Goal: Information Seeking & Learning: Check status

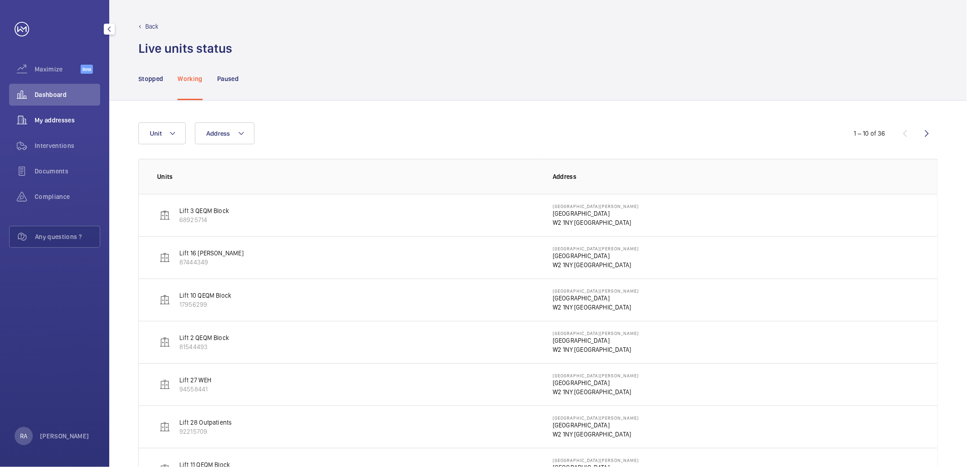
click at [61, 122] on span "My addresses" at bounding box center [68, 120] width 66 height 9
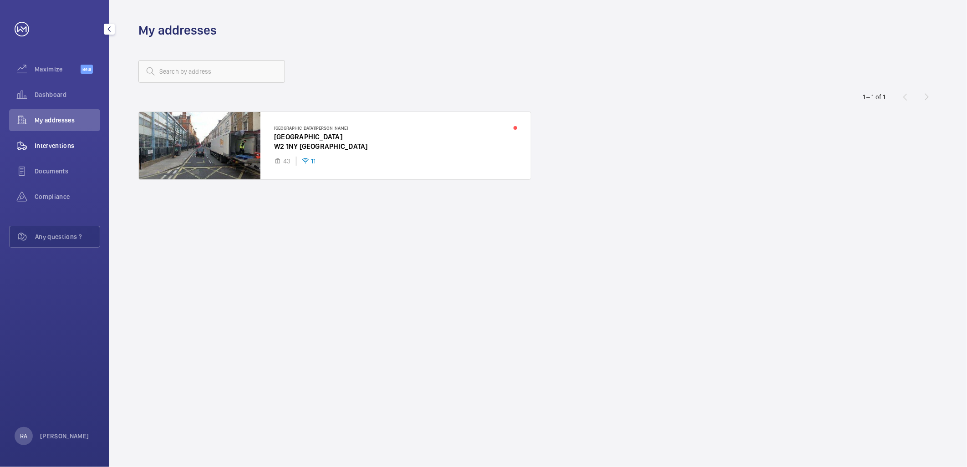
click at [64, 149] on span "Interventions" at bounding box center [68, 145] width 66 height 9
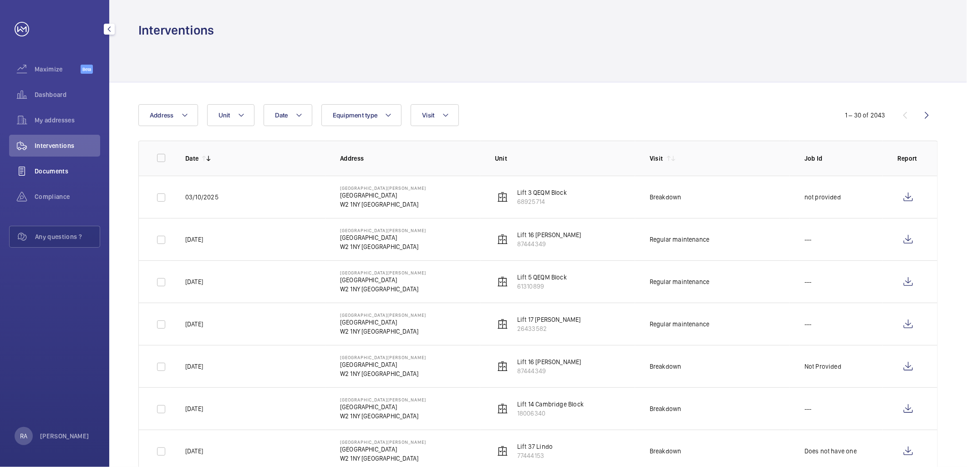
click at [64, 170] on span "Documents" at bounding box center [68, 171] width 66 height 9
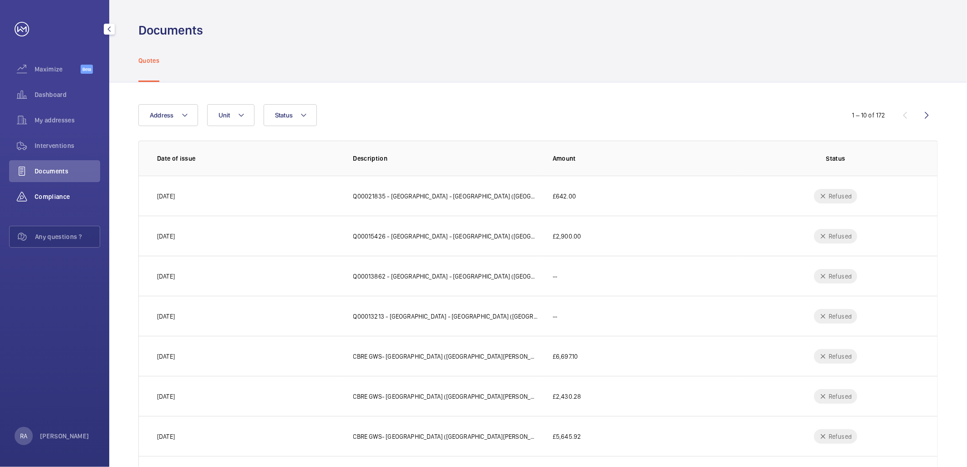
click at [62, 201] on span "Compliance" at bounding box center [68, 196] width 66 height 9
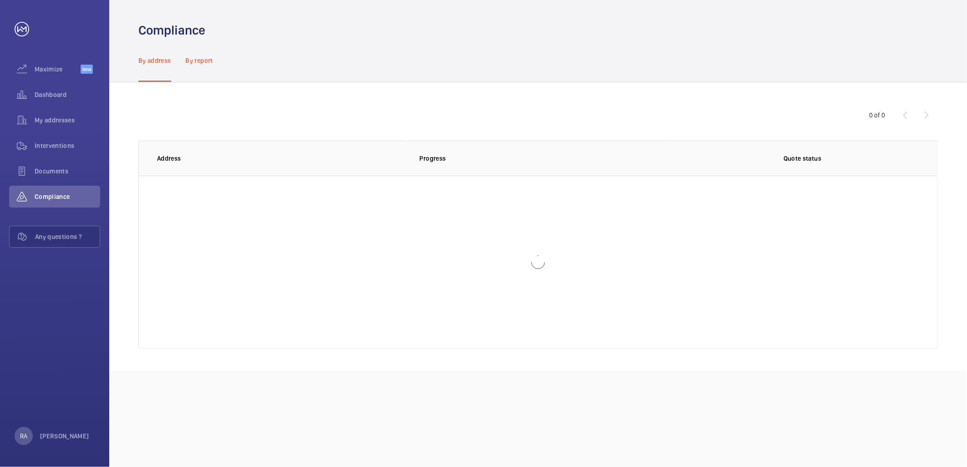
click at [209, 58] on p "By report" at bounding box center [199, 60] width 27 height 9
click at [160, 61] on p "By address" at bounding box center [154, 60] width 33 height 9
click at [202, 60] on p "By report" at bounding box center [199, 60] width 27 height 9
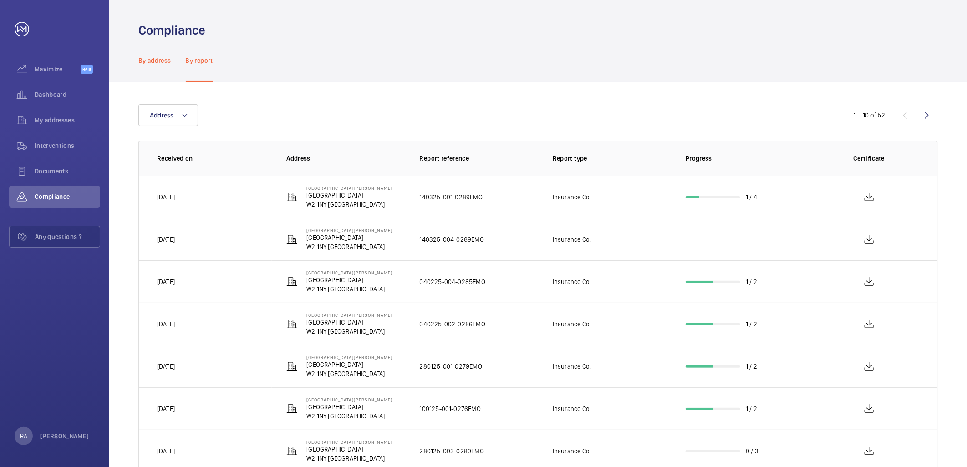
click at [162, 58] on p "By address" at bounding box center [154, 60] width 33 height 9
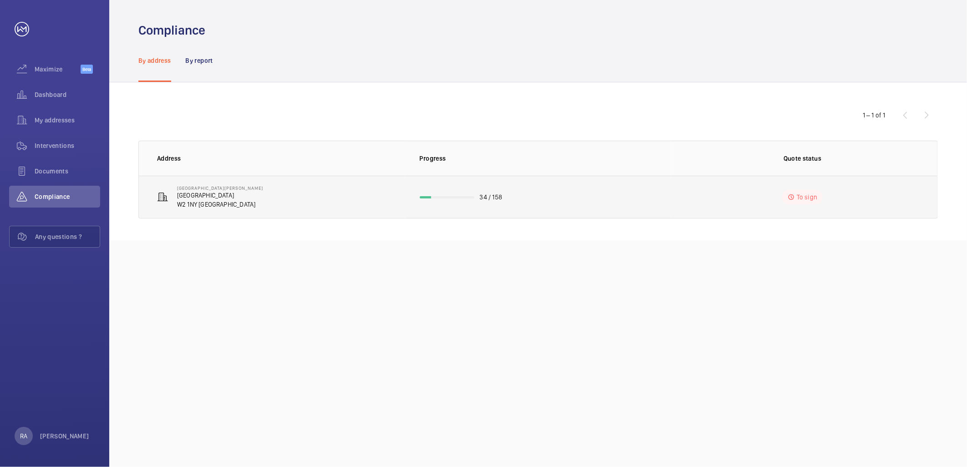
click at [485, 197] on p "34 / 158" at bounding box center [491, 197] width 22 height 9
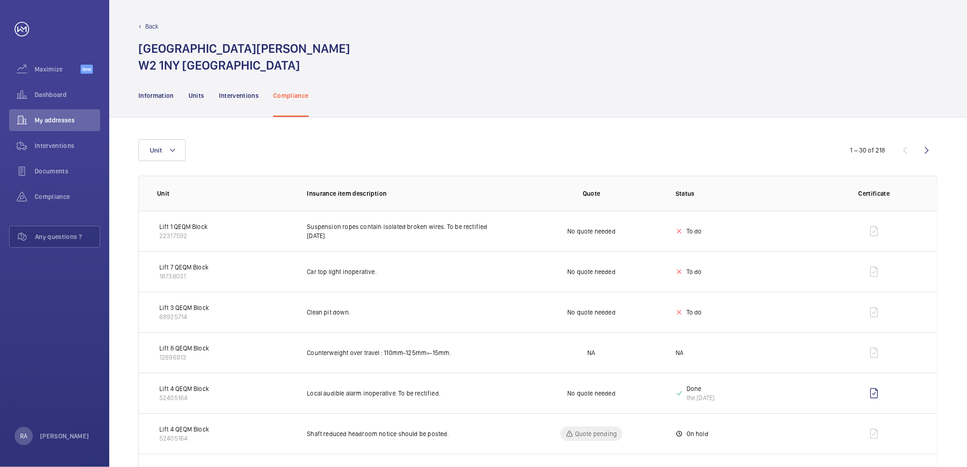
click at [187, 96] on nav "Information Units Interventions Compliance" at bounding box center [223, 95] width 170 height 43
click at [199, 97] on p "Units" at bounding box center [197, 95] width 16 height 9
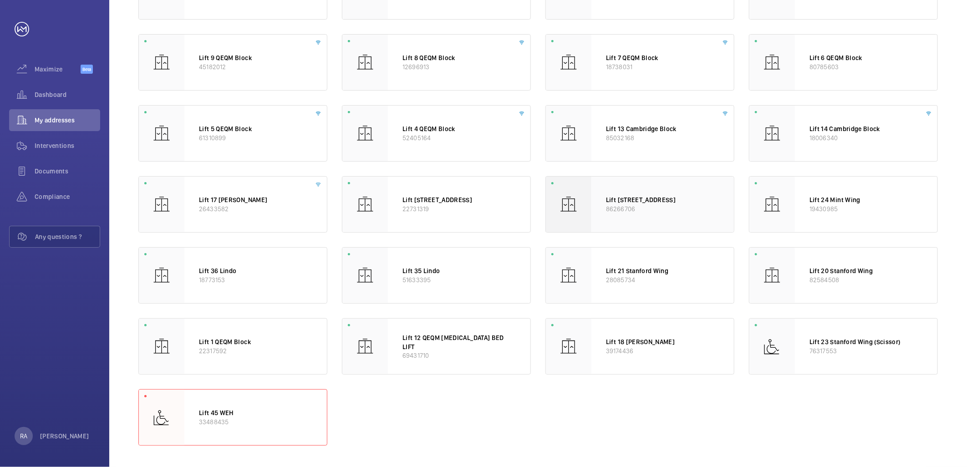
scroll to position [339, 0]
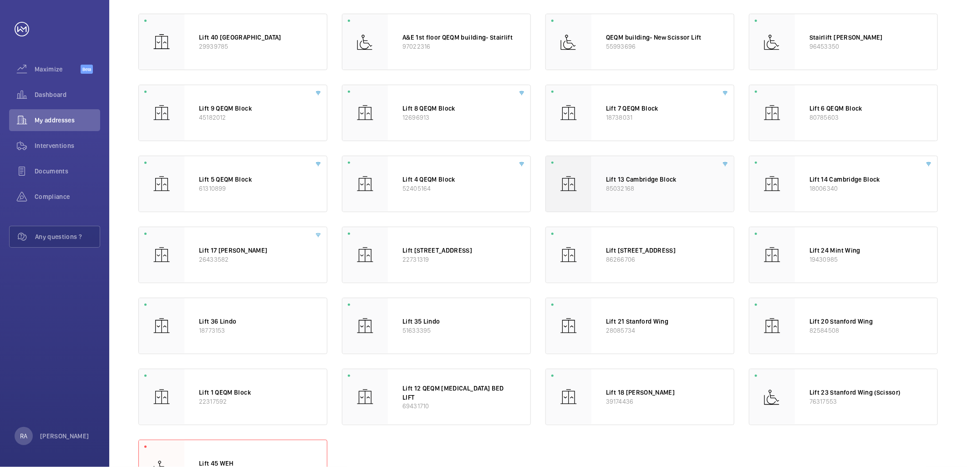
click at [663, 178] on p "Lift 13 Cambridge Block" at bounding box center [662, 179] width 113 height 9
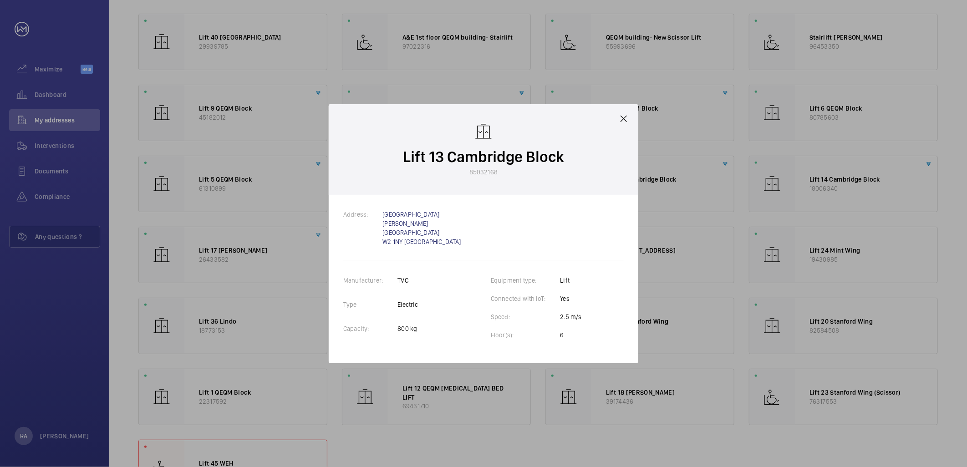
click at [624, 124] on mat-icon at bounding box center [623, 118] width 11 height 11
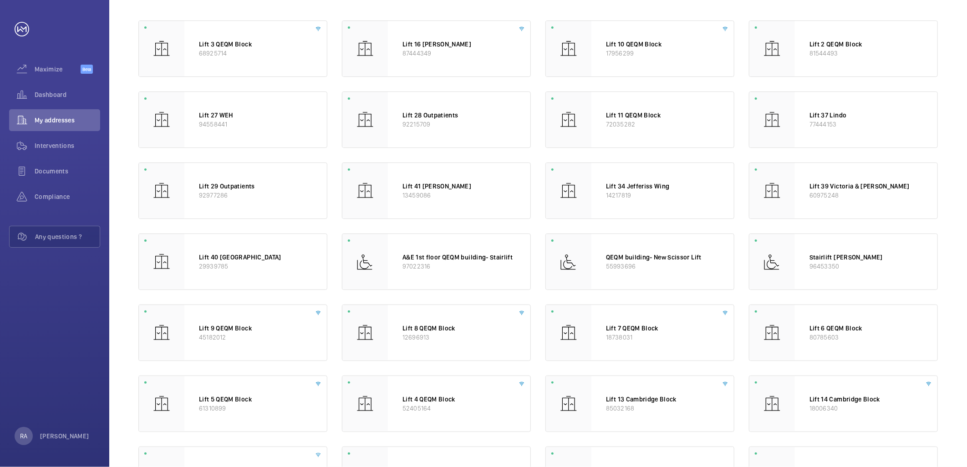
scroll to position [137, 0]
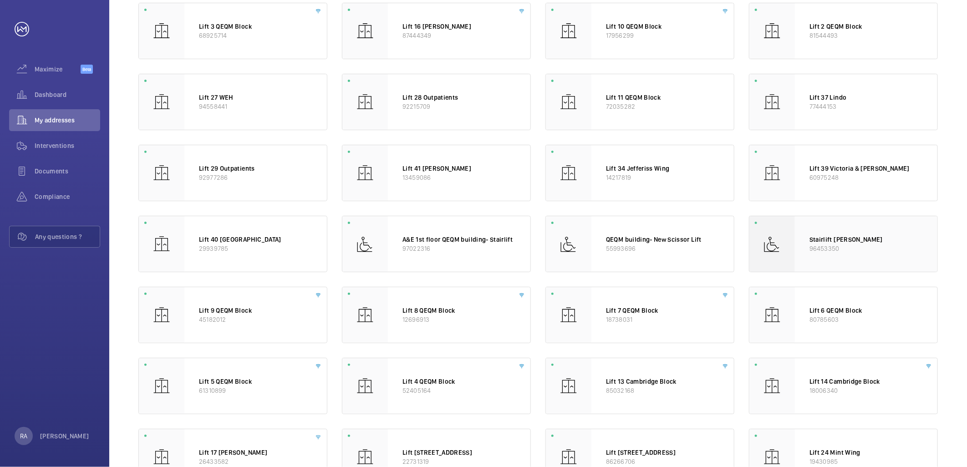
click at [844, 238] on p "Stairlift [PERSON_NAME]" at bounding box center [866, 239] width 113 height 9
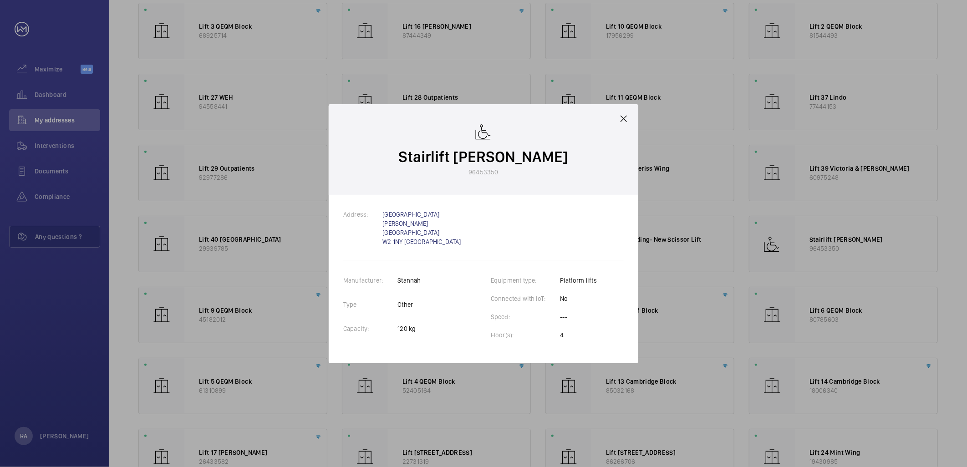
click at [625, 124] on mat-icon at bounding box center [623, 118] width 11 height 11
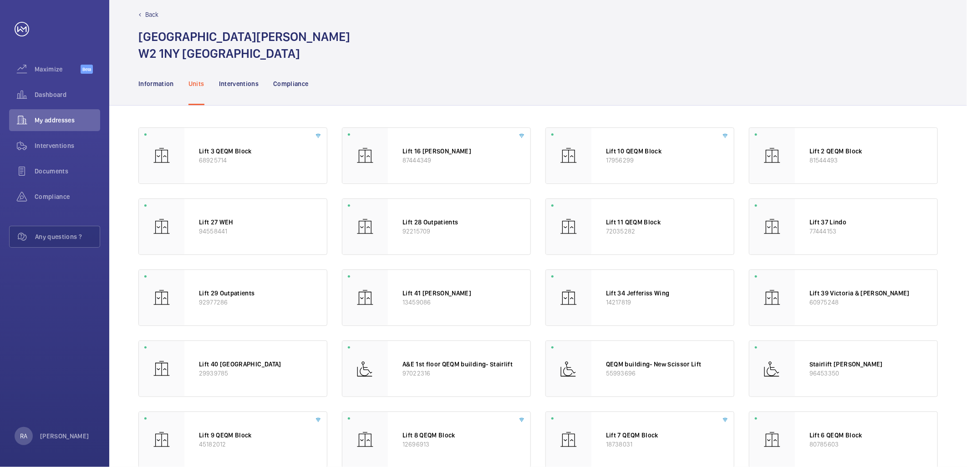
scroll to position [0, 0]
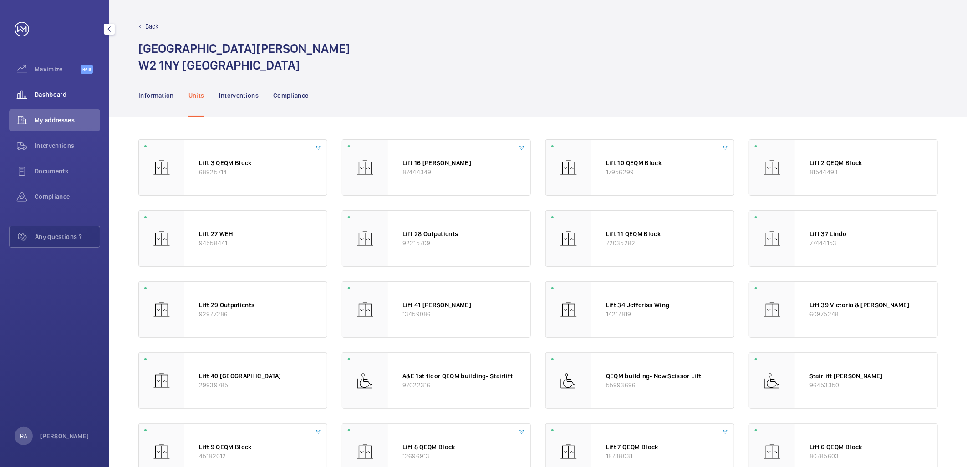
click at [51, 93] on span "Dashboard" at bounding box center [68, 94] width 66 height 9
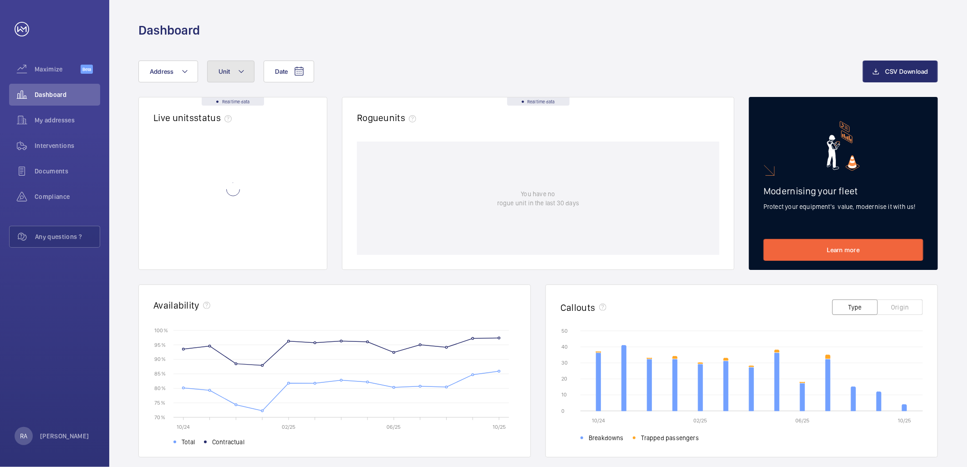
click at [244, 66] on mat-icon at bounding box center [241, 71] width 7 height 11
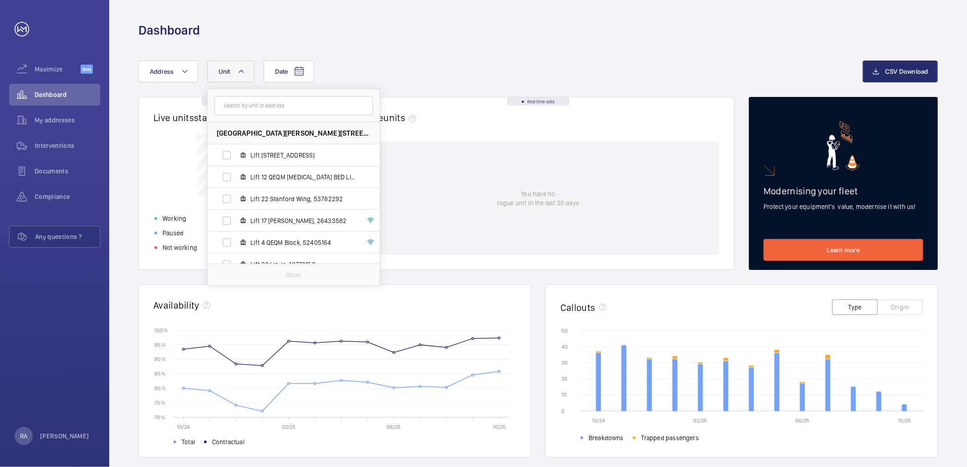
click at [246, 107] on input "text" at bounding box center [293, 105] width 158 height 19
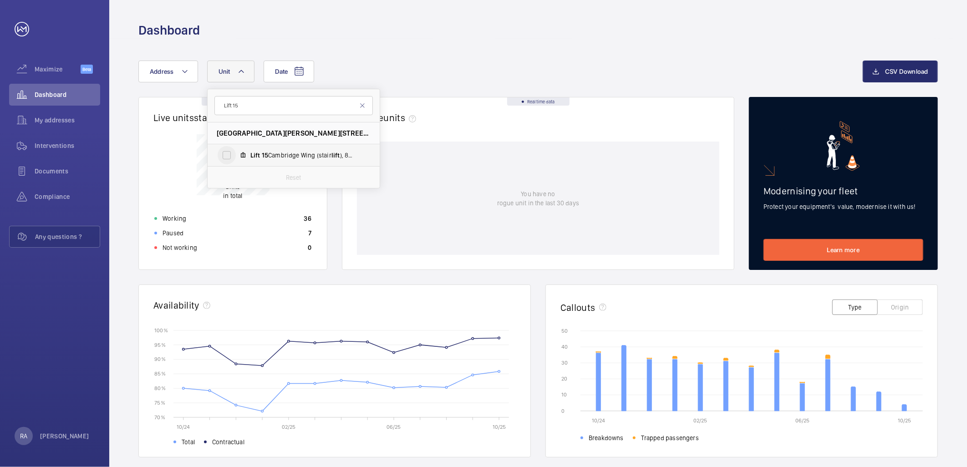
type input "Lift 15"
click at [226, 156] on input "Lift 15 Cambridge Wing (stair lift ), 83905066" at bounding box center [227, 155] width 18 height 18
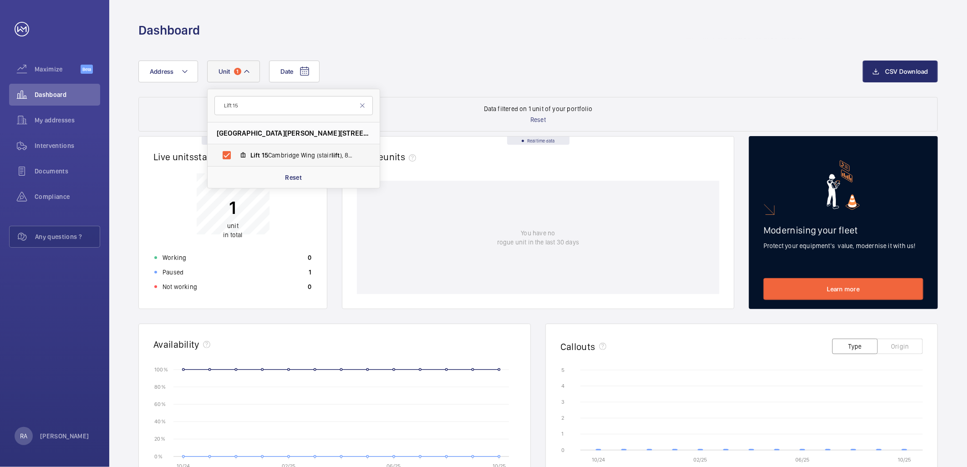
click at [327, 155] on span "Lift 15 Cambridge Wing (stair lift ), 83905066" at bounding box center [303, 155] width 106 height 9
click at [236, 155] on input "Lift 15 Cambridge Wing (stair lift ), 83905066" at bounding box center [227, 155] width 18 height 18
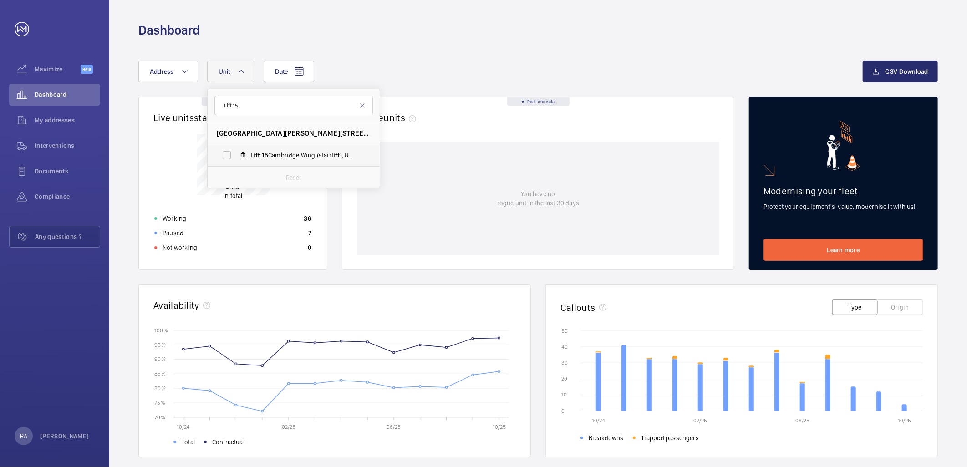
click at [327, 151] on span "Lift 15 Cambridge Wing (stair lift ), 83905066" at bounding box center [303, 155] width 106 height 9
click at [236, 151] on input "Lift 15 Cambridge Wing (stair lift ), 83905066" at bounding box center [227, 155] width 18 height 18
checkbox input "true"
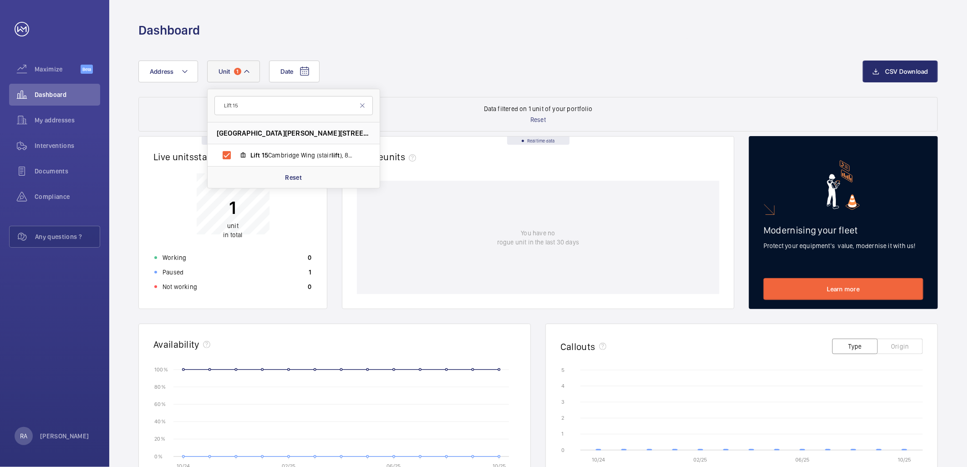
click at [460, 179] on wm-front-card-header "Real time data Rogue units" at bounding box center [538, 159] width 392 height 44
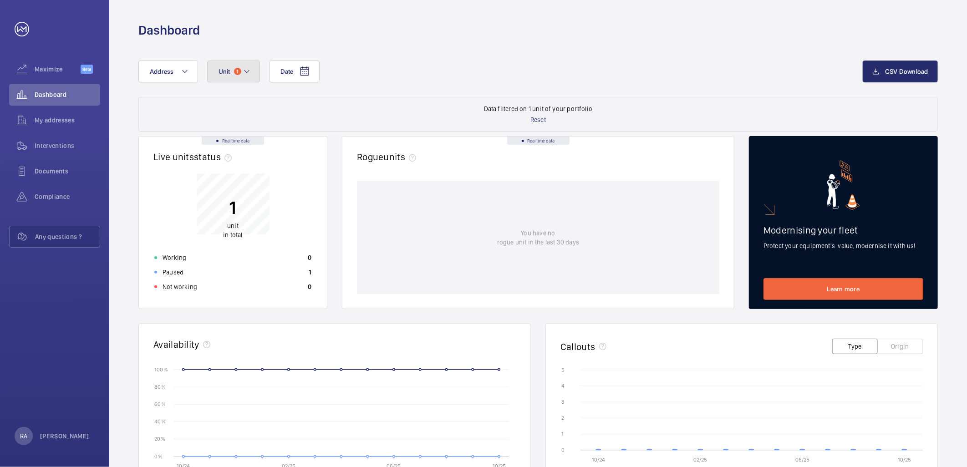
click at [247, 73] on mat-icon at bounding box center [246, 71] width 7 height 11
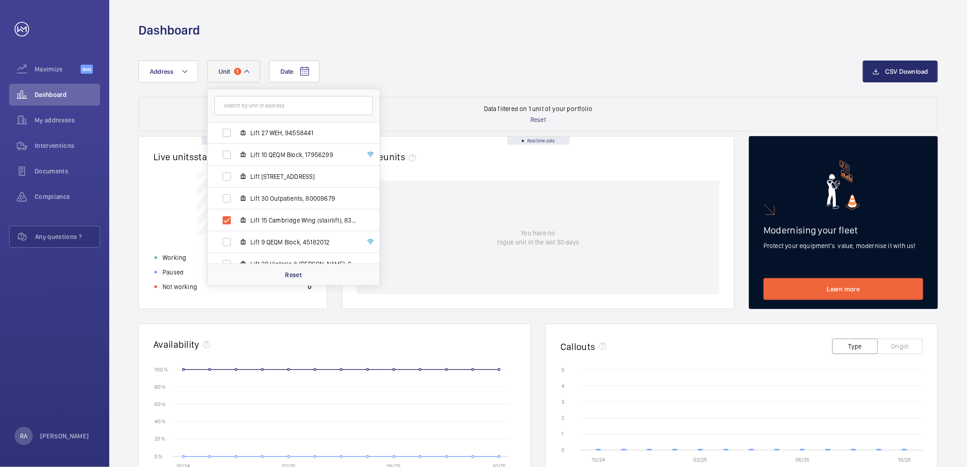
scroll to position [301, 0]
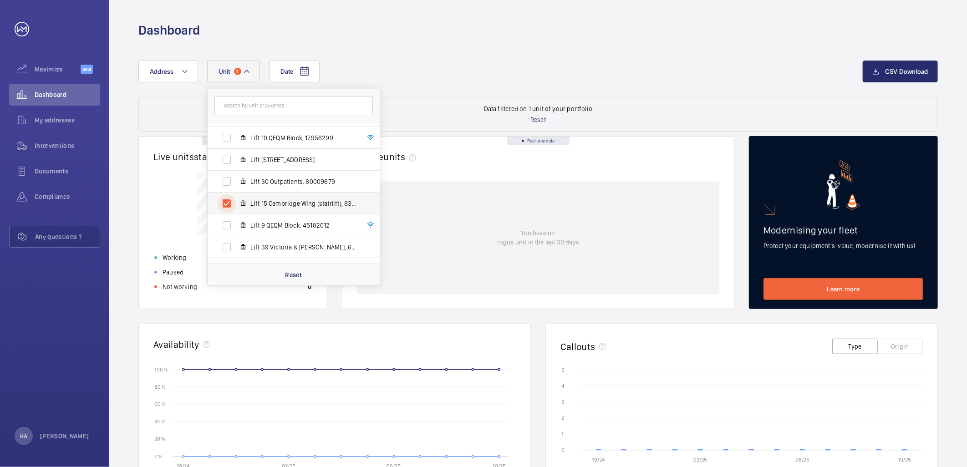
click at [228, 205] on input "Lift 15 Cambridge Wing (stairlift), 83905066" at bounding box center [227, 203] width 18 height 18
checkbox input "false"
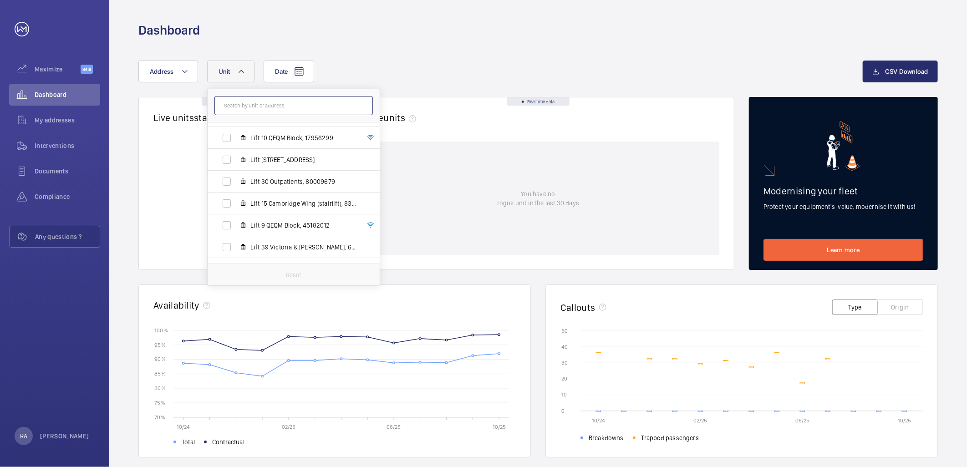
click at [254, 107] on input "text" at bounding box center [293, 105] width 158 height 19
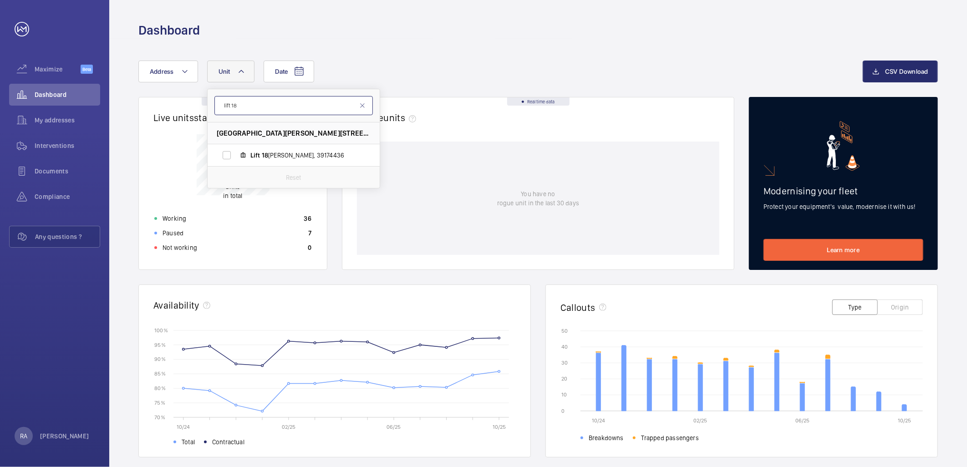
type input "lift 18"
drag, startPoint x: 223, startPoint y: 152, endPoint x: 247, endPoint y: 153, distance: 23.7
click at [223, 152] on input "Lift 18 [PERSON_NAME], 39174436" at bounding box center [227, 155] width 18 height 18
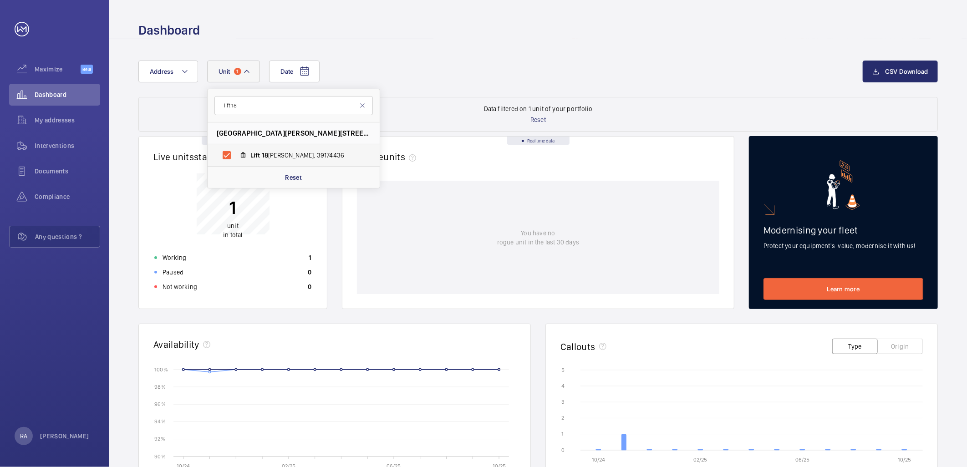
click at [293, 155] on span "Lift 18 [PERSON_NAME], 39174436" at bounding box center [303, 155] width 106 height 9
click at [236, 155] on input "Lift 18 [PERSON_NAME], 39174436" at bounding box center [227, 155] width 18 height 18
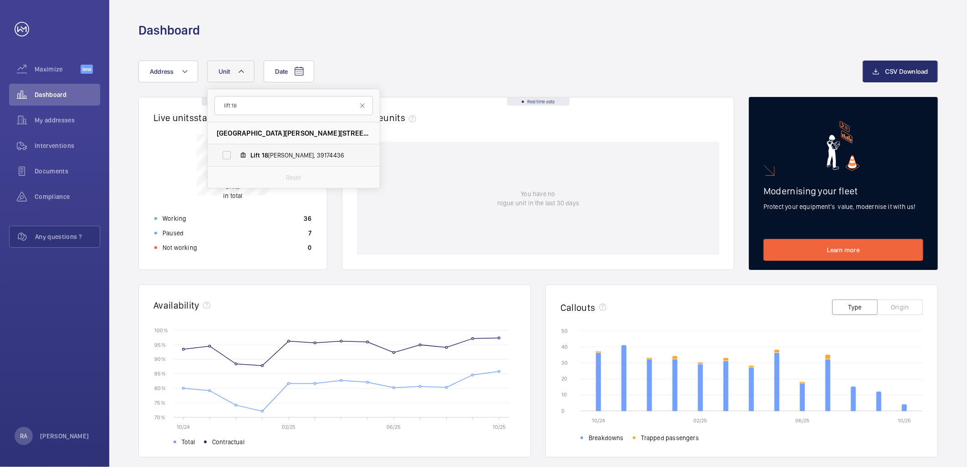
click at [293, 155] on span "Lift 18 [PERSON_NAME], 39174436" at bounding box center [303, 155] width 106 height 9
click at [236, 155] on input "Lift 18 [PERSON_NAME], 39174436" at bounding box center [227, 155] width 18 height 18
checkbox input "true"
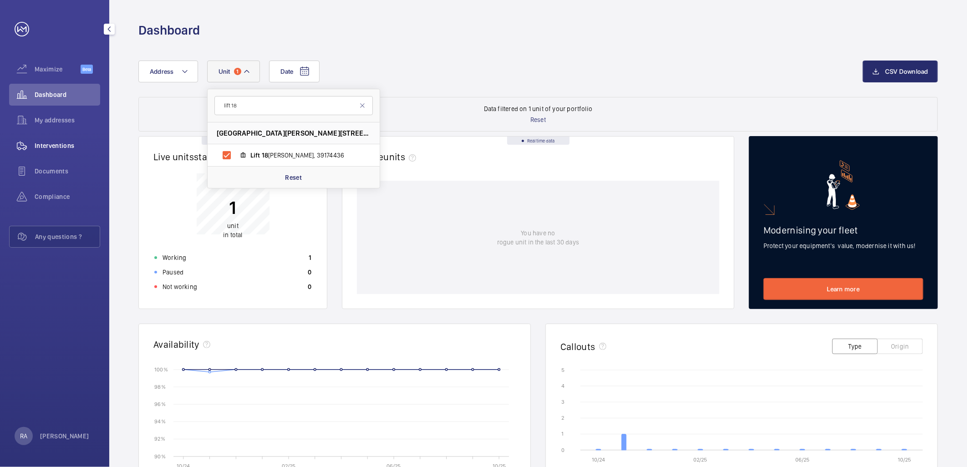
click at [52, 141] on span "Interventions" at bounding box center [68, 145] width 66 height 9
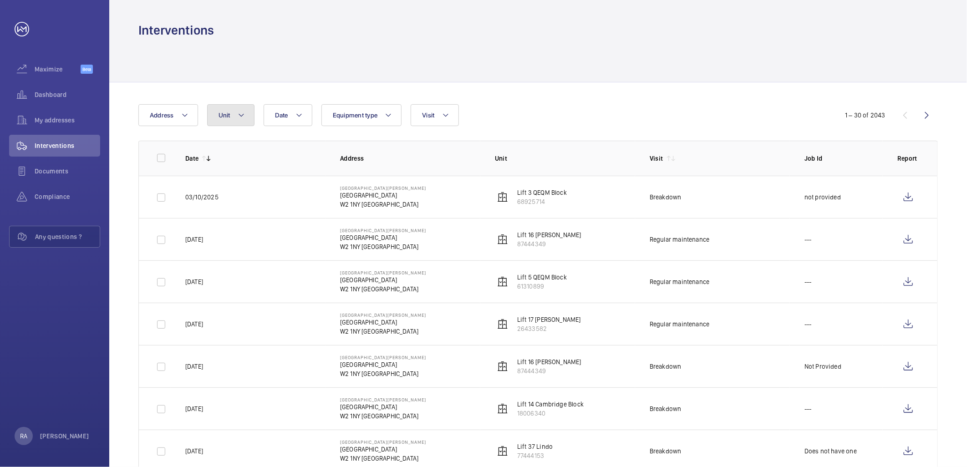
click at [242, 115] on mat-icon at bounding box center [241, 115] width 7 height 11
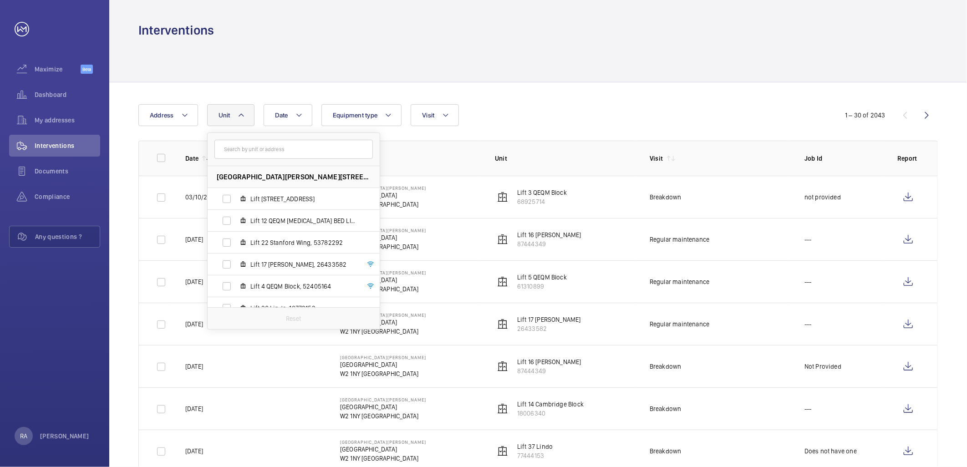
drag, startPoint x: 242, startPoint y: 149, endPoint x: 262, endPoint y: 164, distance: 24.7
click at [242, 149] on input "text" at bounding box center [293, 149] width 158 height 19
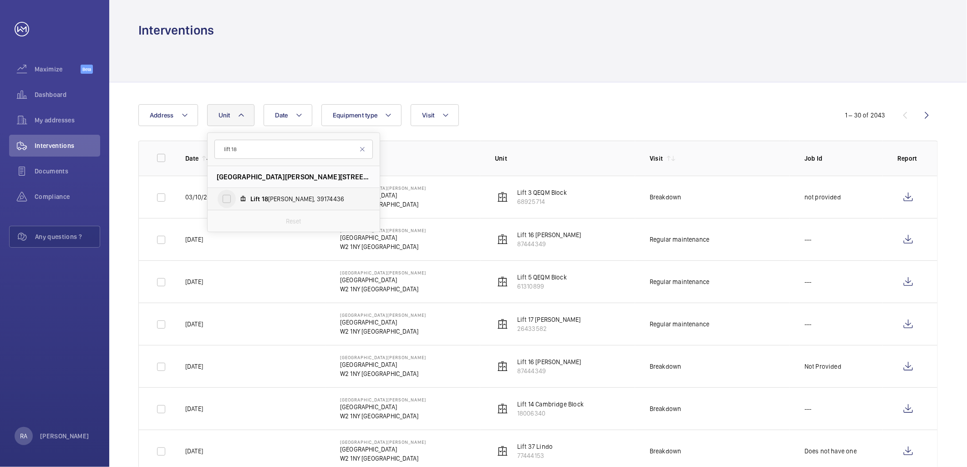
type input "lift 18"
click at [226, 202] on input "Lift 18 [PERSON_NAME], 39174436" at bounding box center [227, 199] width 18 height 18
checkbox input "true"
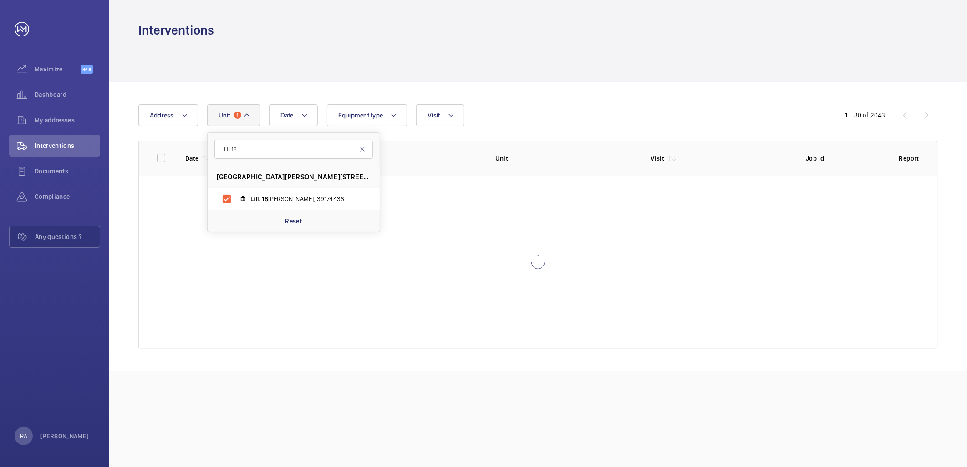
click at [570, 94] on div "Date Address [STREET_ADDRESS][GEOGRAPHIC_DATA][PERSON_NAME][PERSON_NAME] Reset …" at bounding box center [538, 226] width 858 height 288
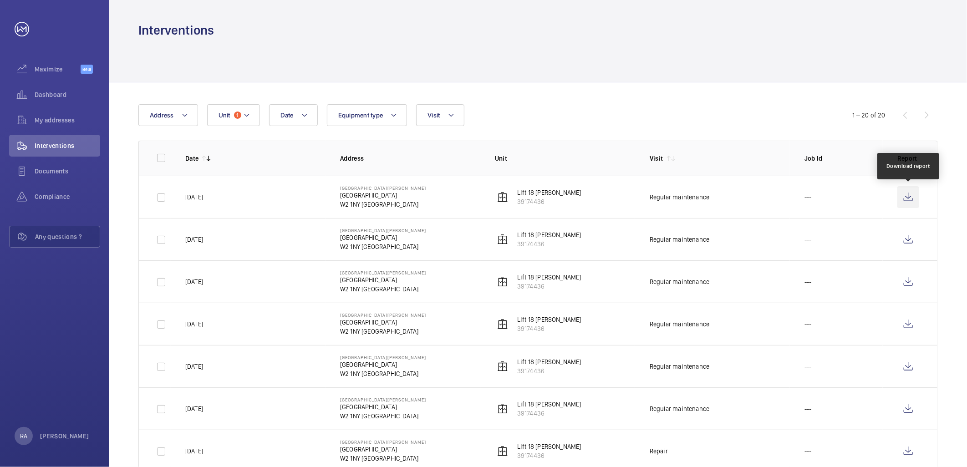
click at [909, 196] on wm-front-icon-button at bounding box center [909, 197] width 22 height 22
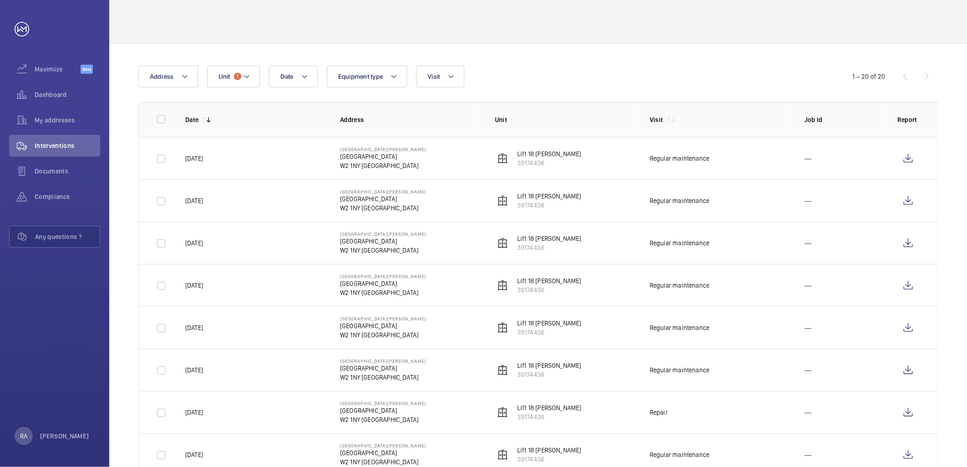
scroll to position [101, 0]
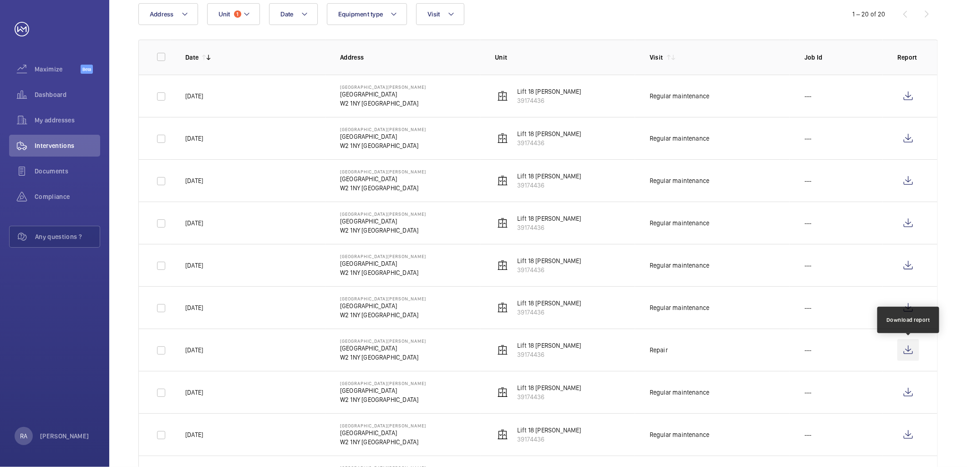
click at [906, 352] on wm-front-icon-button at bounding box center [909, 350] width 22 height 22
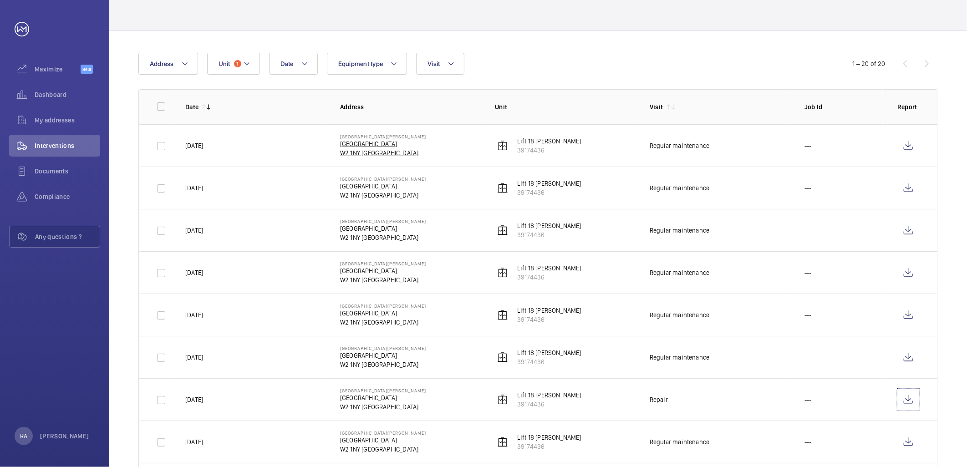
scroll to position [51, 0]
click at [249, 59] on mat-icon at bounding box center [246, 64] width 7 height 11
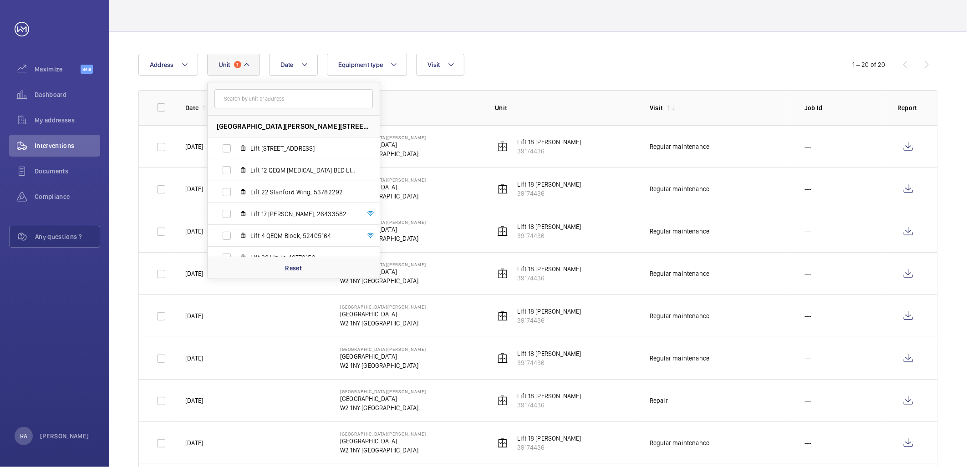
click at [243, 99] on input "text" at bounding box center [293, 98] width 158 height 19
type input "lift 34"
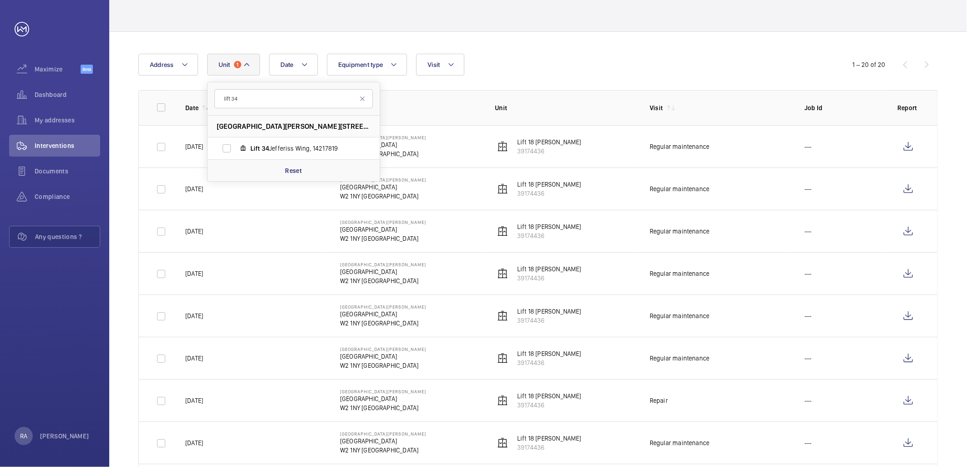
click at [517, 66] on div "Date Address [STREET_ADDRESS][PERSON_NAME] Lift [GEOGRAPHIC_DATA] Reset Equipme…" at bounding box center [483, 65] width 690 height 22
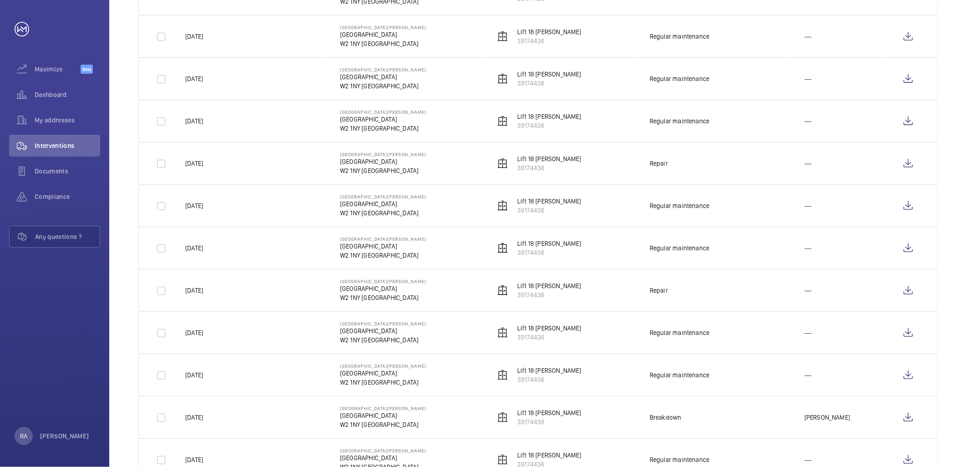
scroll to position [303, 0]
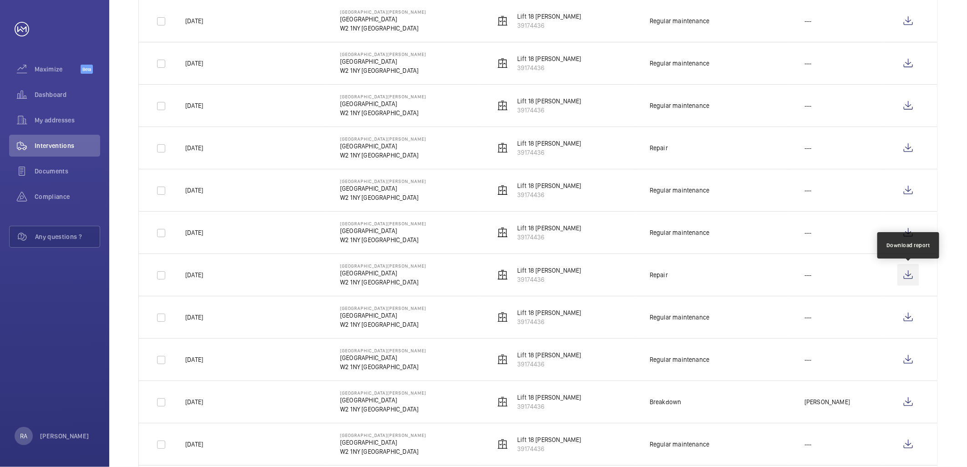
click at [911, 275] on wm-front-icon-button at bounding box center [909, 275] width 22 height 22
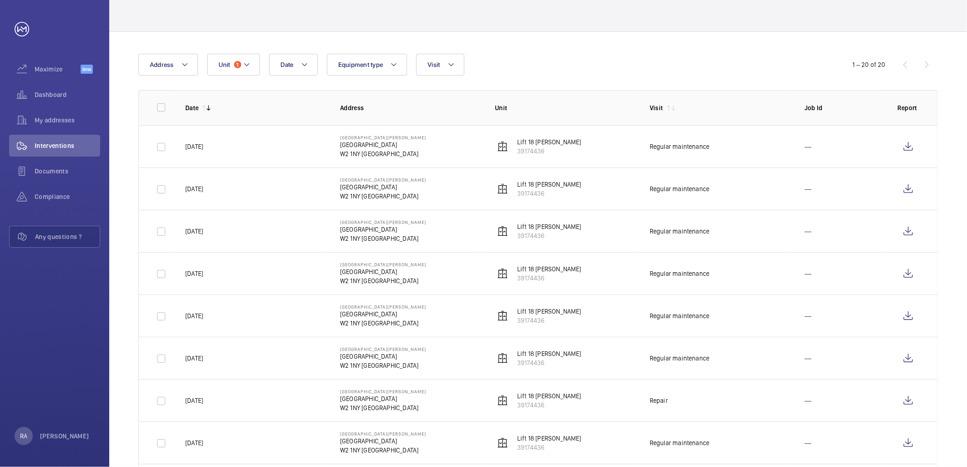
scroll to position [0, 0]
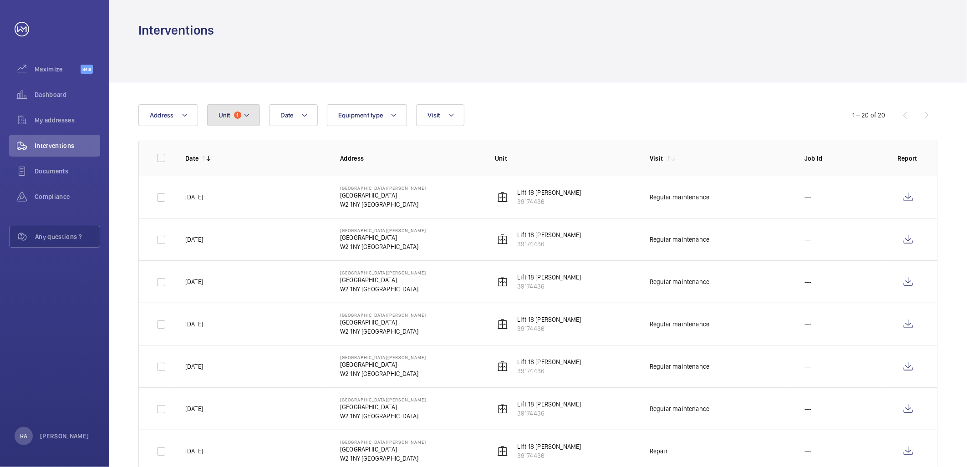
click at [250, 112] on mat-icon at bounding box center [246, 115] width 7 height 11
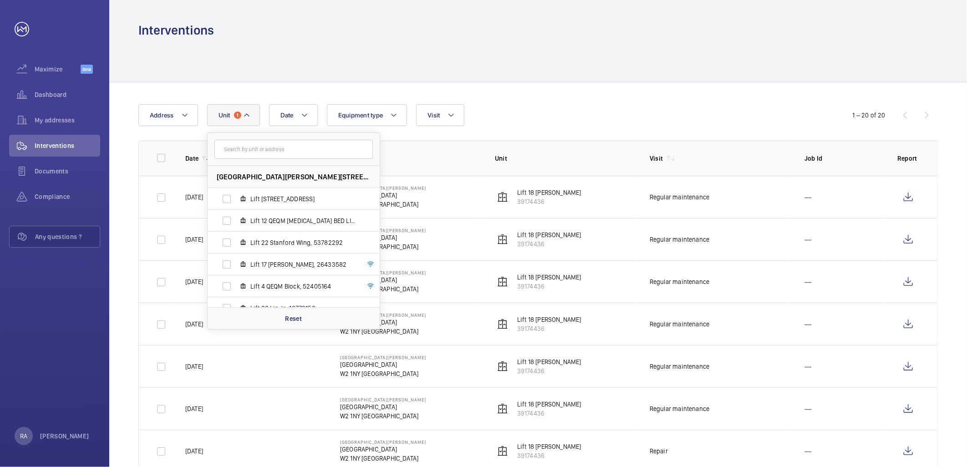
click at [256, 153] on input "text" at bounding box center [293, 149] width 158 height 19
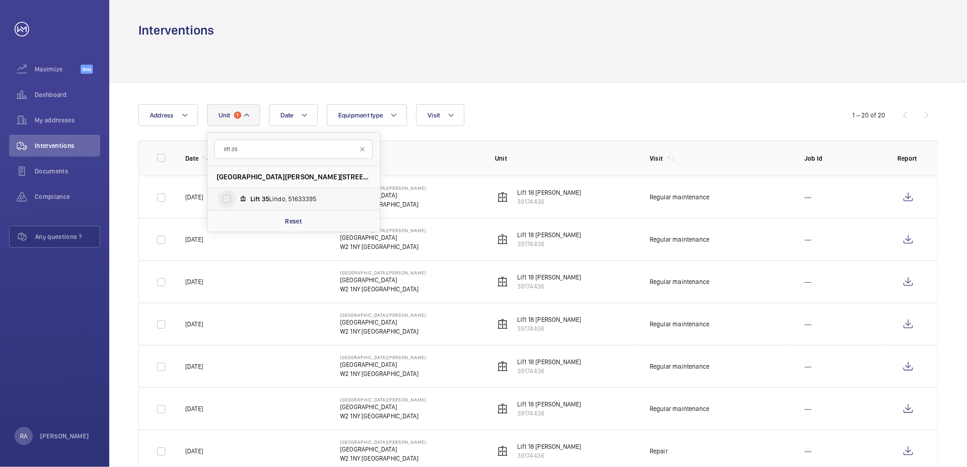
type input "lift 35"
click at [228, 196] on input "Lift 35 Lindo, 51633395" at bounding box center [227, 199] width 18 height 18
checkbox input "true"
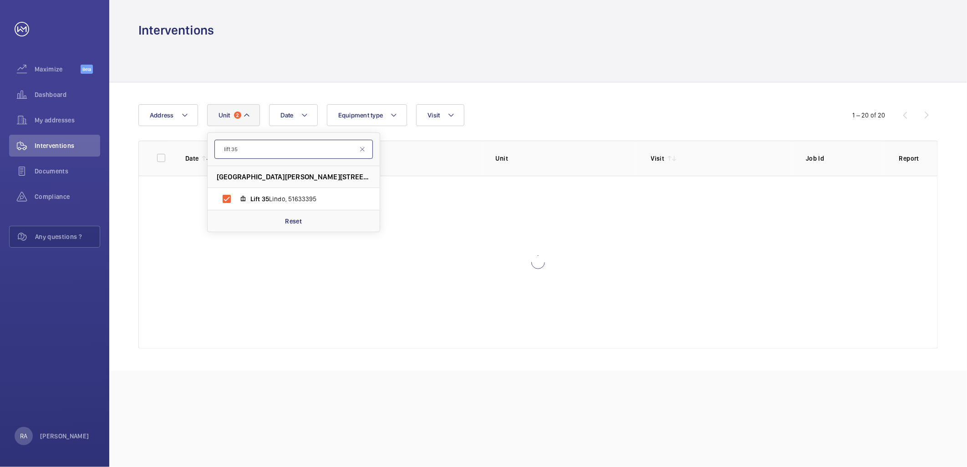
click at [258, 155] on input "lift 35" at bounding box center [293, 149] width 158 height 19
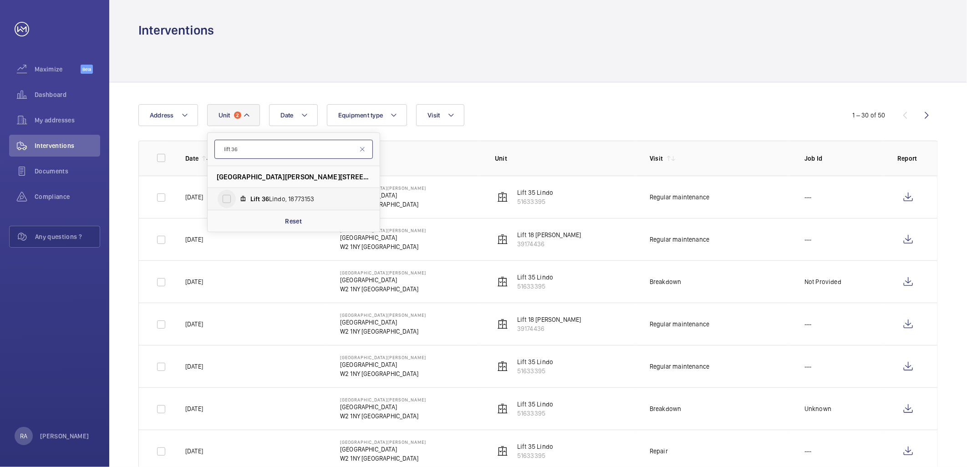
type input "lift 36"
click at [226, 194] on input "Lift 36 Lindo, 18773153" at bounding box center [227, 199] width 18 height 18
checkbox input "true"
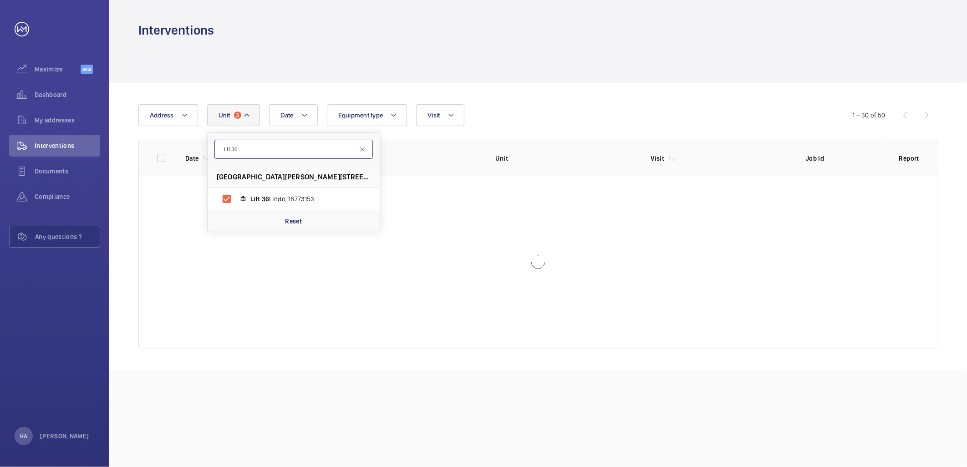
click at [244, 147] on input "lift 36" at bounding box center [293, 149] width 158 height 19
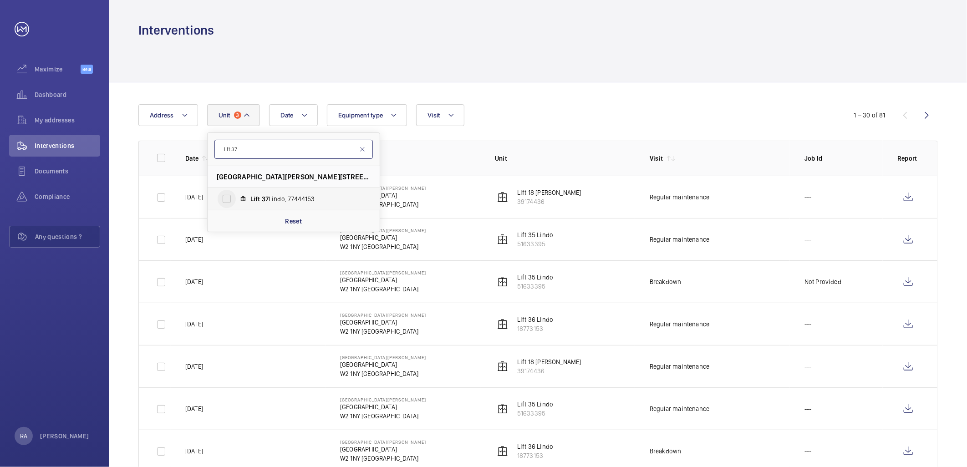
type input "lift 37"
click at [228, 197] on input "Lift 37 Lindo, 77444153" at bounding box center [227, 199] width 18 height 18
checkbox input "true"
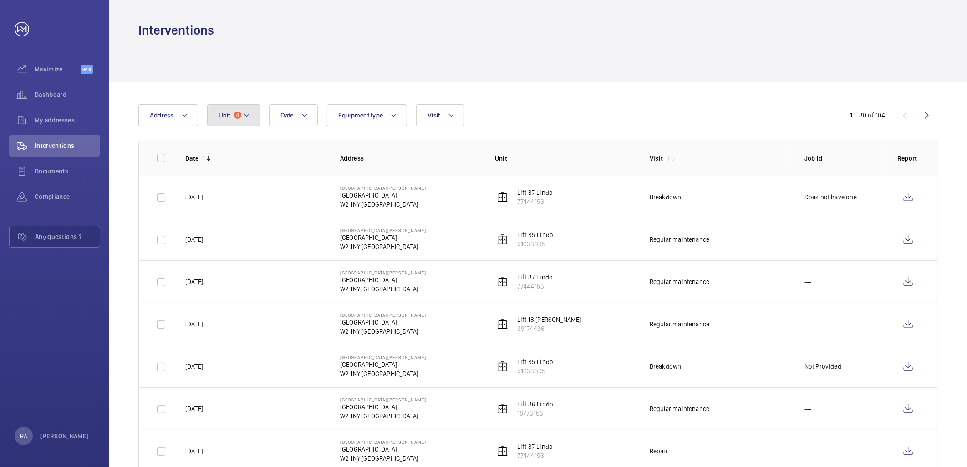
click at [245, 113] on mat-icon at bounding box center [246, 115] width 7 height 11
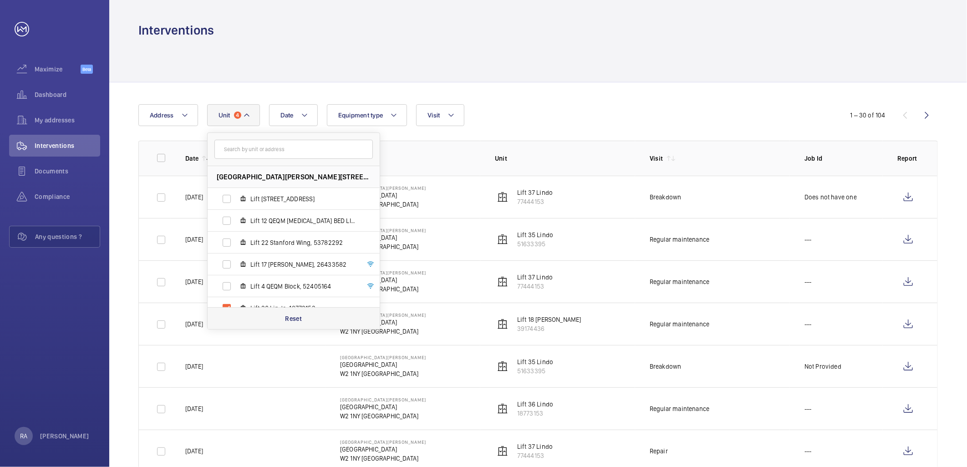
drag, startPoint x: 293, startPoint y: 322, endPoint x: 293, endPoint y: 317, distance: 5.0
click at [294, 322] on p "Reset" at bounding box center [293, 318] width 17 height 9
click at [248, 152] on input "text" at bounding box center [293, 149] width 158 height 19
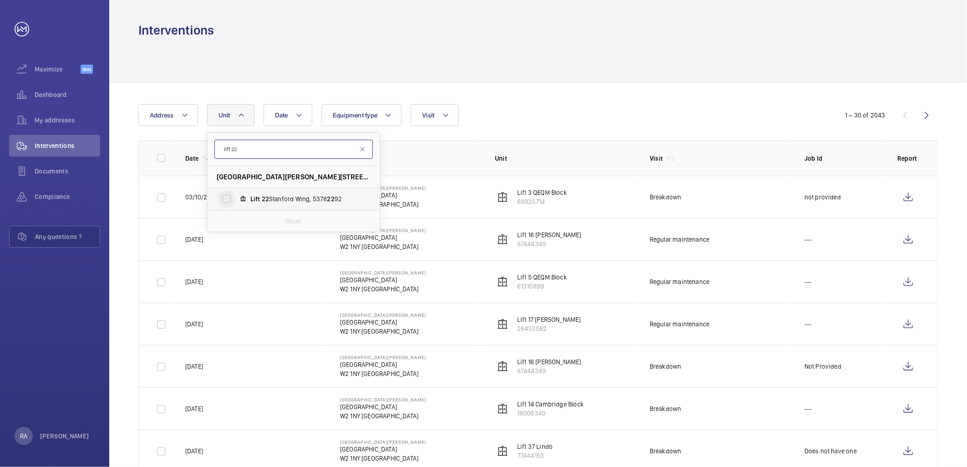
type input "lift 22"
click at [225, 198] on input "Lift 22 Stanford Wing, 5378 22 92" at bounding box center [227, 199] width 18 height 18
checkbox input "true"
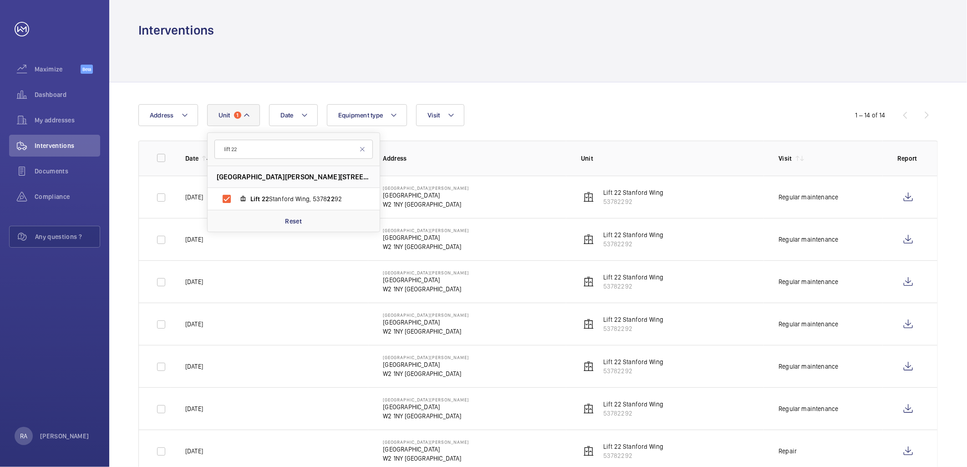
click at [577, 112] on div "Date Address [STREET_ADDRESS][GEOGRAPHIC_DATA][PERSON_NAME] 22 92 Reset Equipme…" at bounding box center [483, 115] width 690 height 22
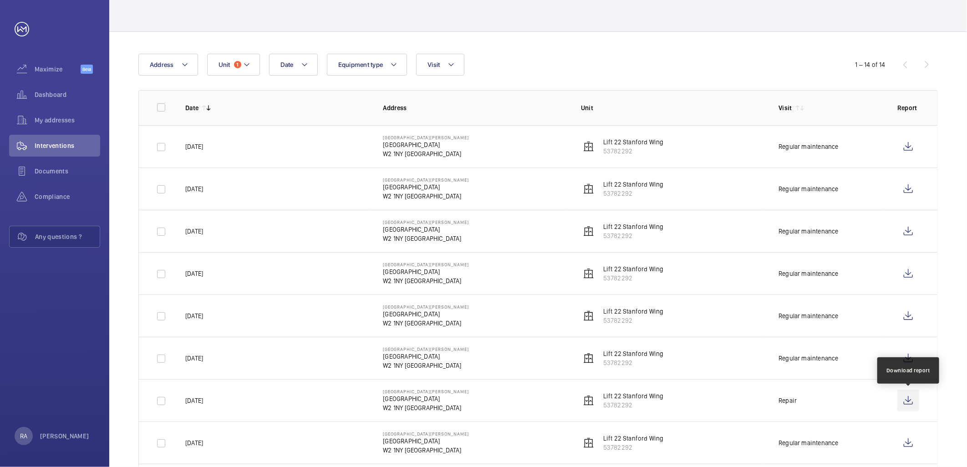
click at [911, 398] on wm-front-icon-button at bounding box center [909, 401] width 22 height 22
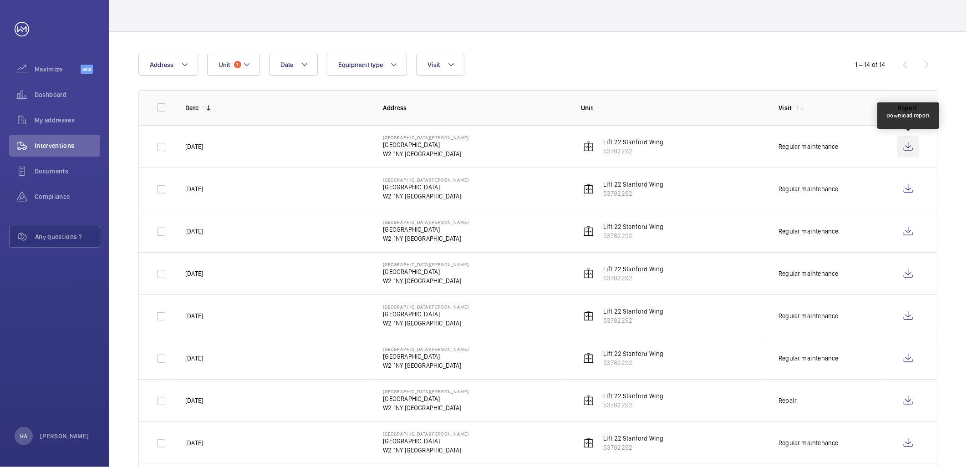
click at [914, 148] on wm-front-icon-button at bounding box center [909, 147] width 22 height 22
click at [907, 180] on wm-front-icon-button at bounding box center [909, 189] width 22 height 22
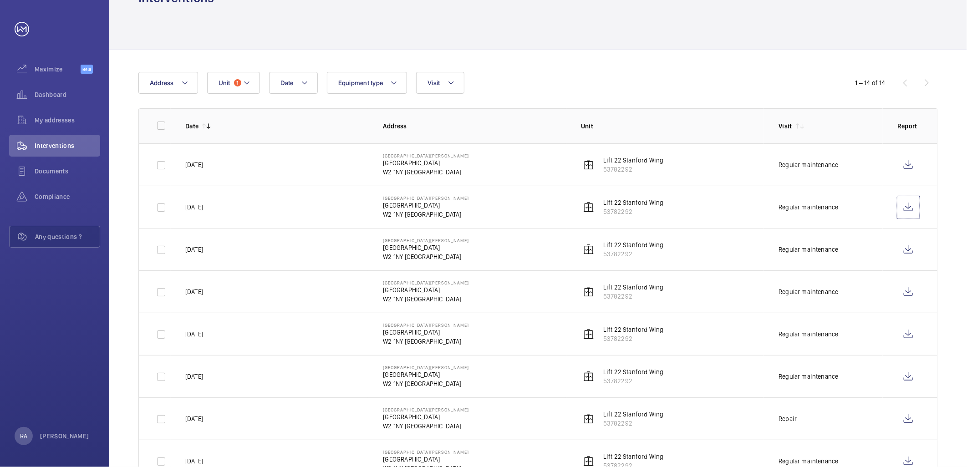
scroll to position [0, 0]
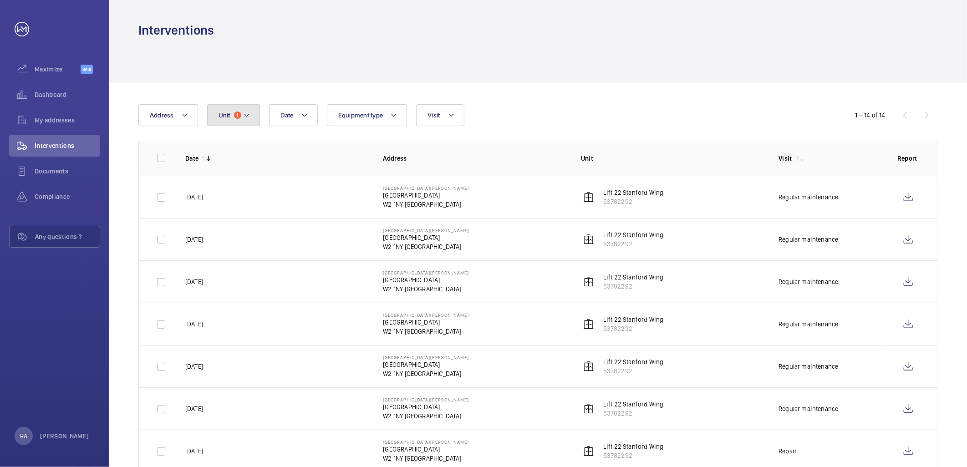
click at [252, 107] on button "Unit 1" at bounding box center [233, 115] width 53 height 22
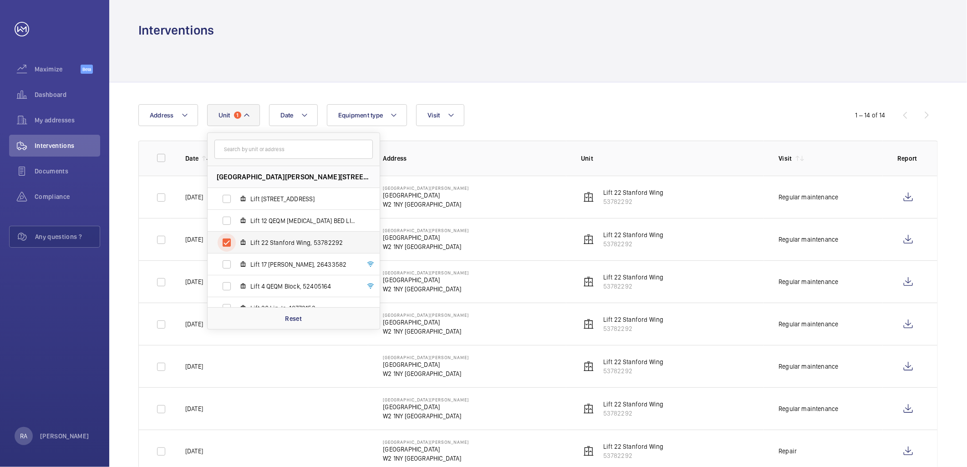
click at [229, 243] on input "Lift 22 Stanford Wing, 53782292" at bounding box center [227, 243] width 18 height 18
checkbox input "false"
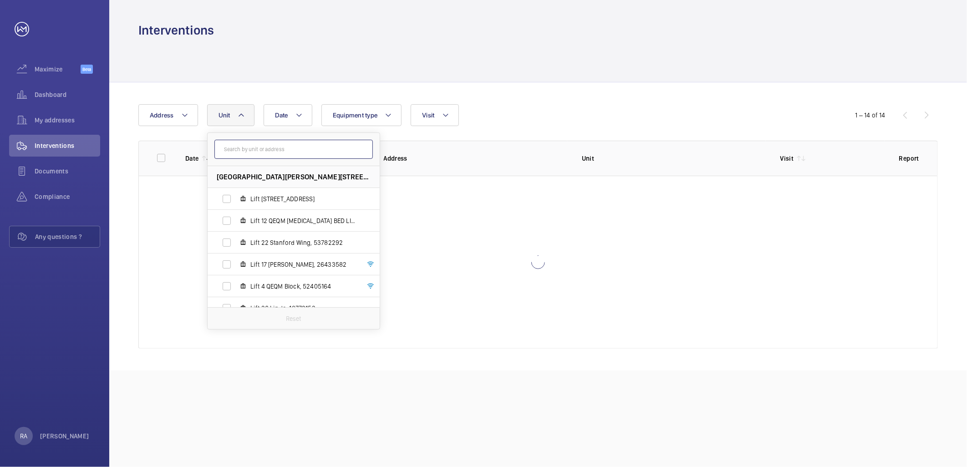
click at [252, 149] on input "text" at bounding box center [293, 149] width 158 height 19
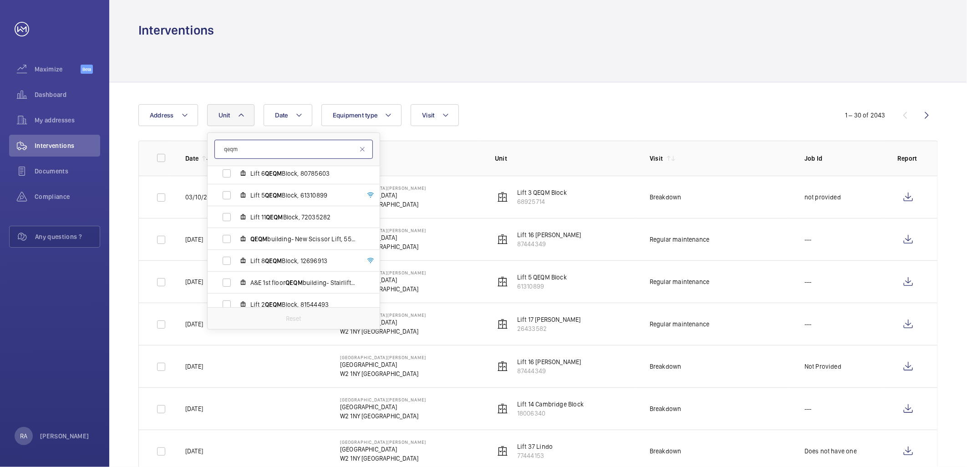
scroll to position [186, 0]
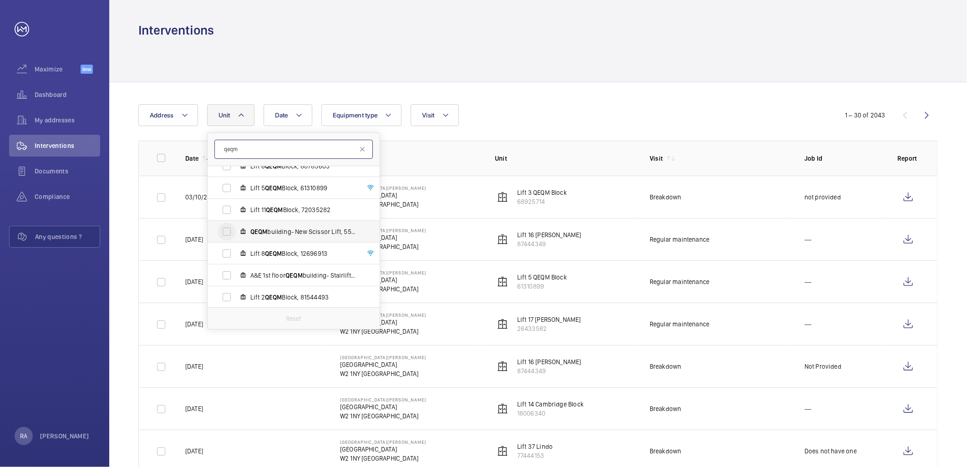
type input "qeqm"
click at [228, 230] on input "QEQM building- New Scissor Lift, 55993696" at bounding box center [227, 232] width 18 height 18
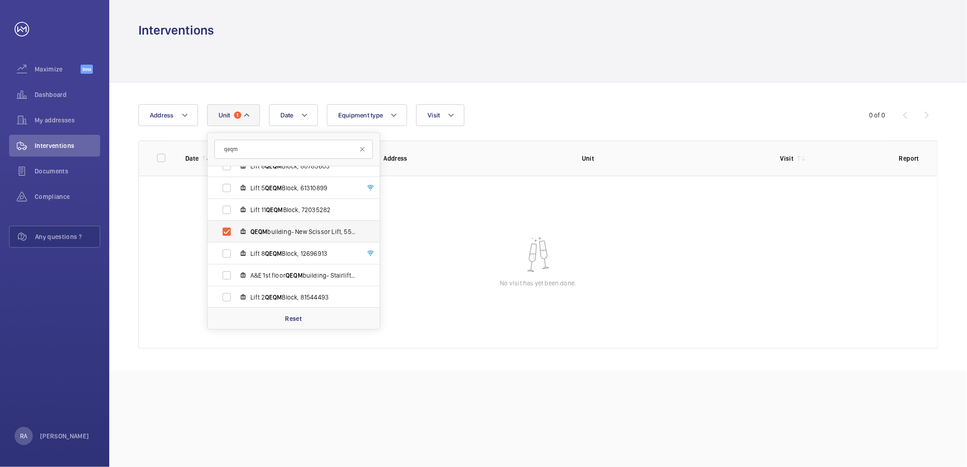
click at [336, 231] on span "QEQM building- New Scissor Lift, 55993696" at bounding box center [303, 231] width 106 height 9
click at [236, 231] on input "QEQM building- New Scissor Lift, 55993696" at bounding box center [227, 232] width 18 height 18
click at [336, 231] on span "QEQM building- New Scissor Lift, 55993696" at bounding box center [303, 231] width 106 height 9
click at [236, 231] on input "QEQM building- New Scissor Lift, 55993696" at bounding box center [227, 232] width 18 height 18
checkbox input "true"
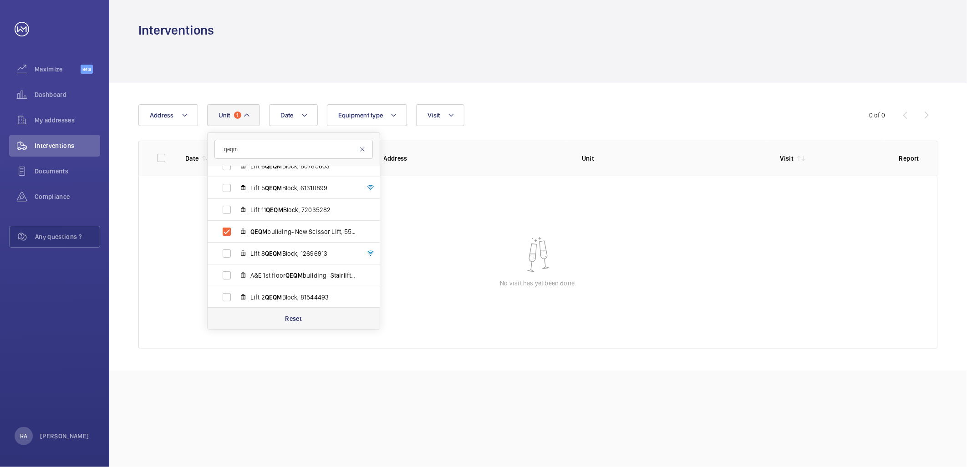
click at [294, 319] on p "Reset" at bounding box center [293, 318] width 17 height 9
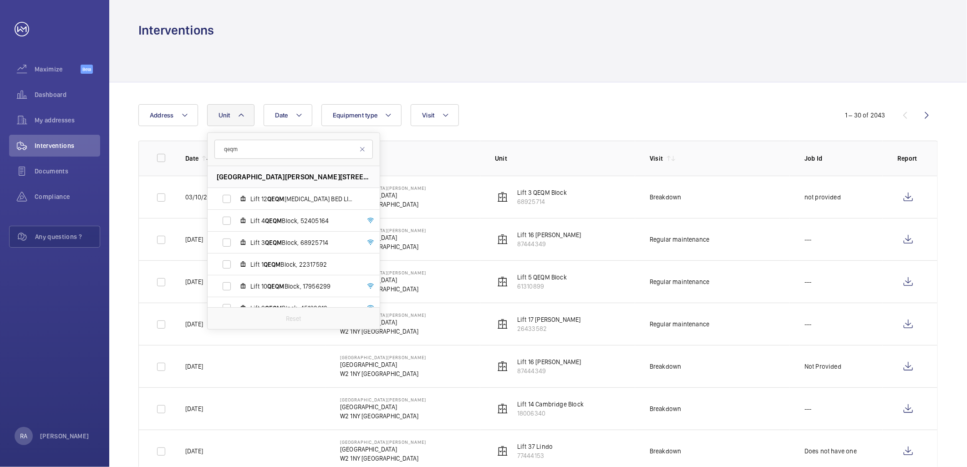
click at [420, 67] on div at bounding box center [538, 60] width 800 height 43
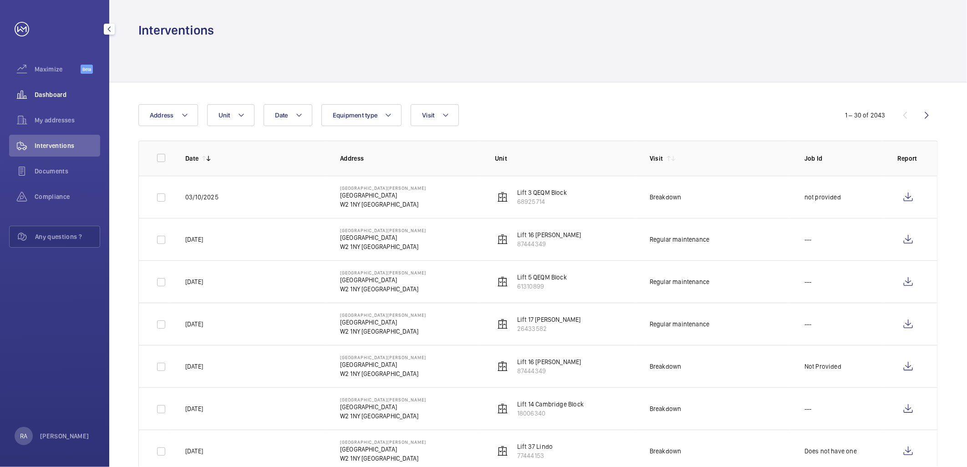
click at [55, 92] on span "Dashboard" at bounding box center [68, 94] width 66 height 9
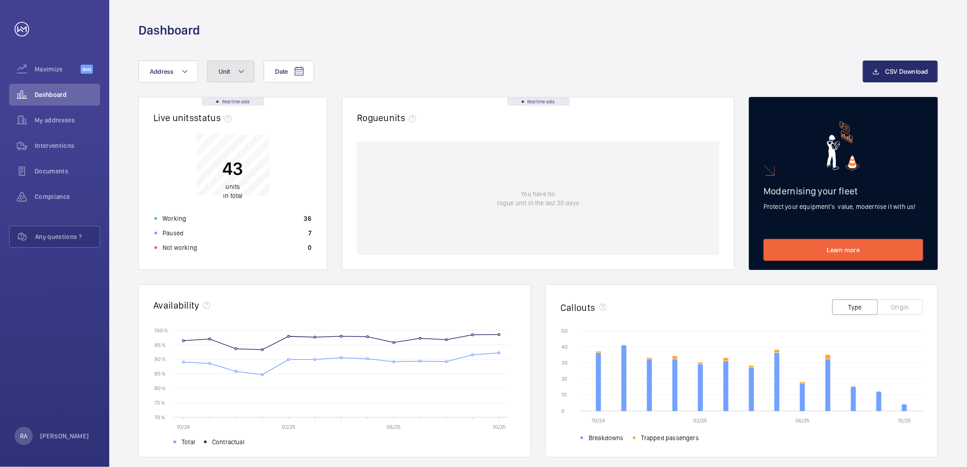
click at [244, 70] on mat-icon at bounding box center [241, 71] width 7 height 11
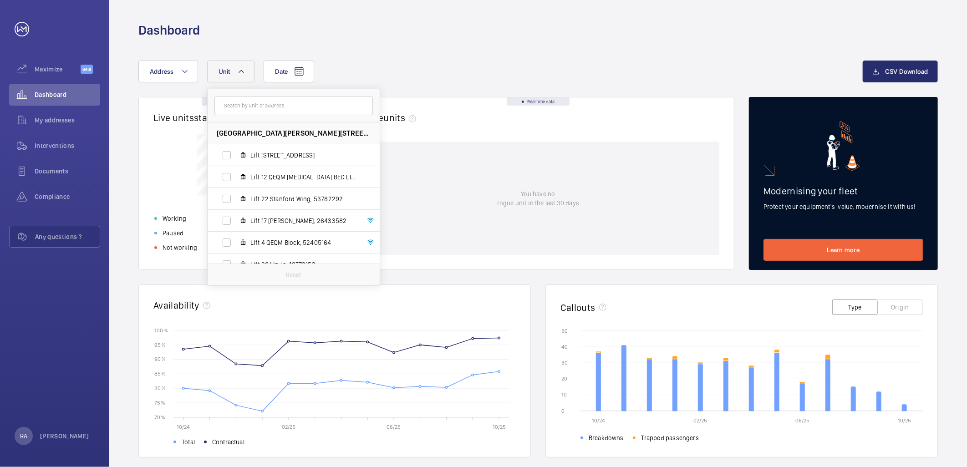
click at [239, 107] on input "text" at bounding box center [293, 105] width 158 height 19
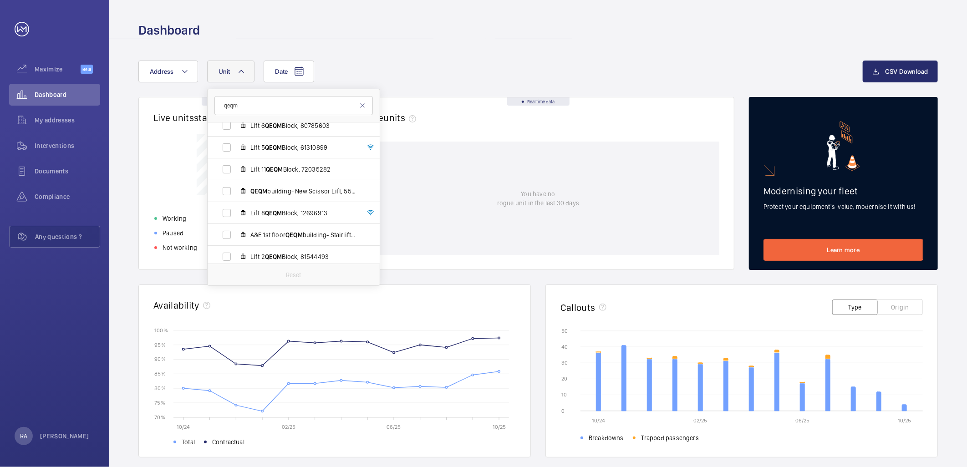
scroll to position [187, 0]
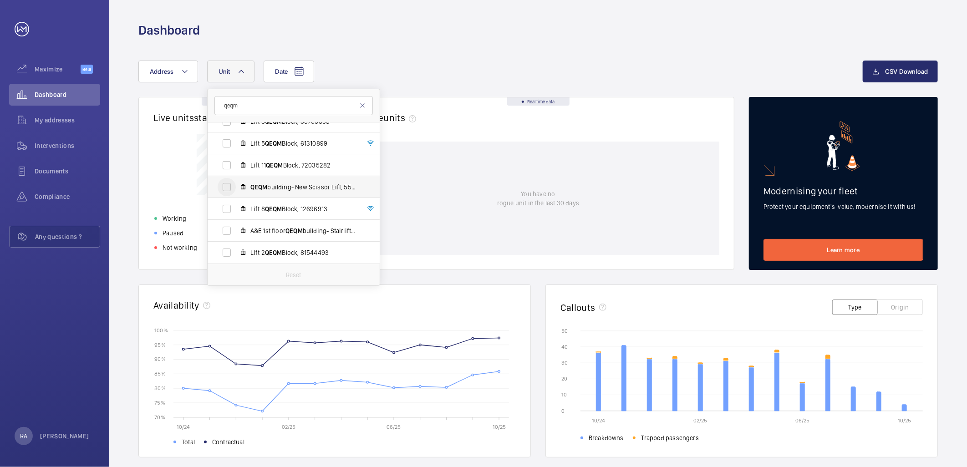
type input "qeqm"
click at [222, 185] on input "QEQM building- New Scissor Lift, 55993696" at bounding box center [227, 187] width 18 height 18
checkbox input "true"
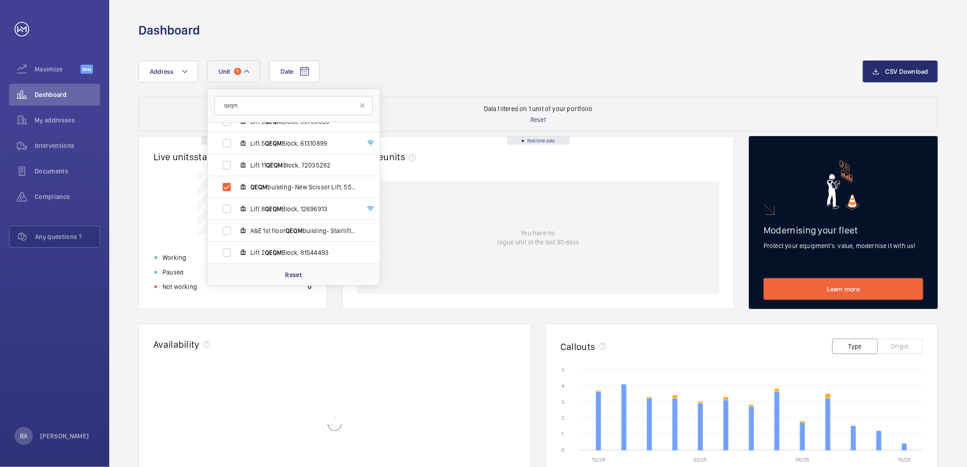
click at [437, 56] on div "Date Address [STREET_ADDRESS][PERSON_NAME] Lift 12 QEQM [MEDICAL_DATA] BED LIFT…" at bounding box center [538, 373] width 858 height 668
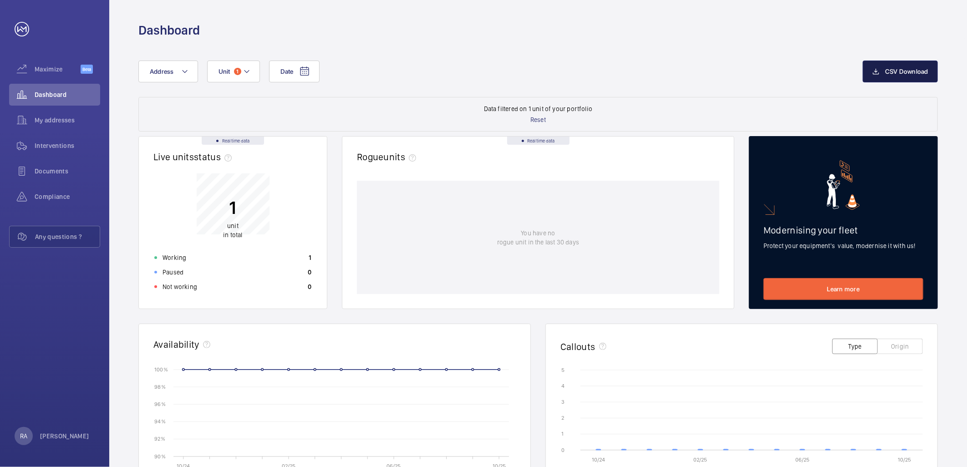
click at [921, 65] on button "CSV Download" at bounding box center [900, 72] width 75 height 22
drag, startPoint x: 645, startPoint y: 47, endPoint x: 668, endPoint y: 64, distance: 28.2
click at [645, 47] on div "Date Address Unit 1 CSV Download Data filtered on 1 unit of your portfolio Rese…" at bounding box center [538, 373] width 858 height 668
click at [254, 70] on button "Unit 1" at bounding box center [233, 72] width 53 height 22
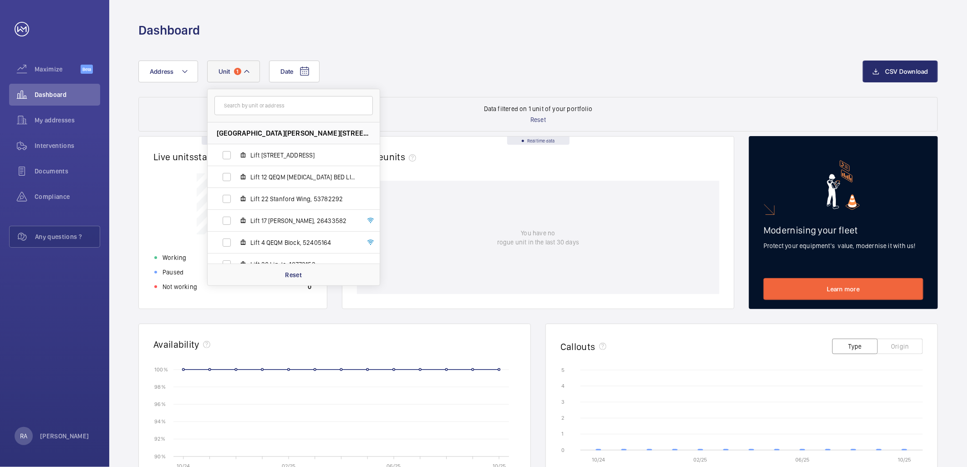
click at [254, 70] on button "Unit 1" at bounding box center [233, 72] width 53 height 22
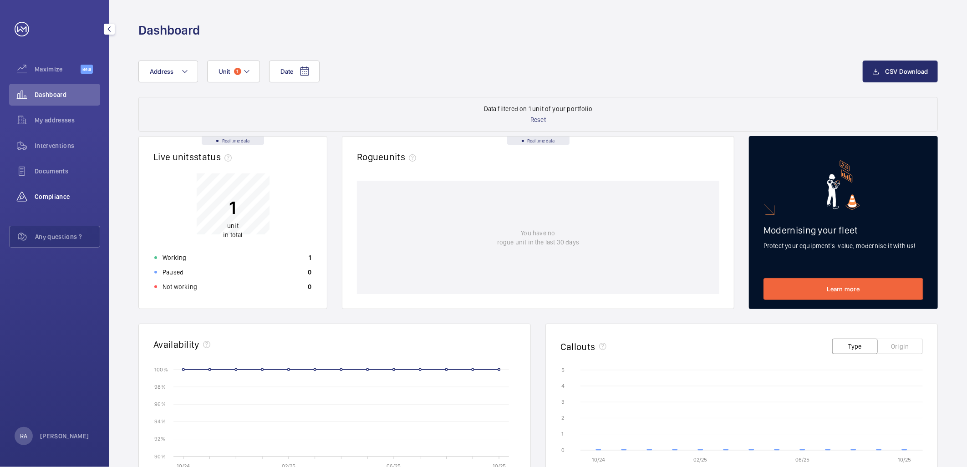
click at [56, 193] on span "Compliance" at bounding box center [68, 196] width 66 height 9
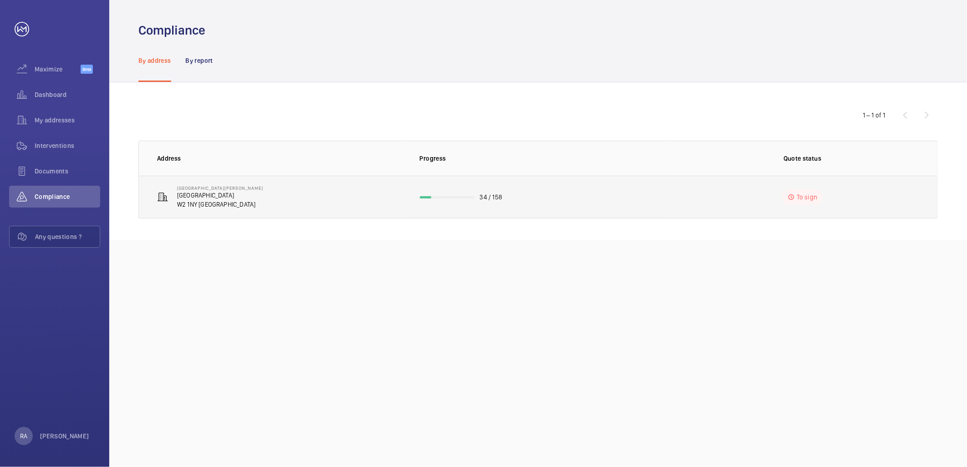
click at [498, 196] on p "34 / 158" at bounding box center [491, 197] width 22 height 9
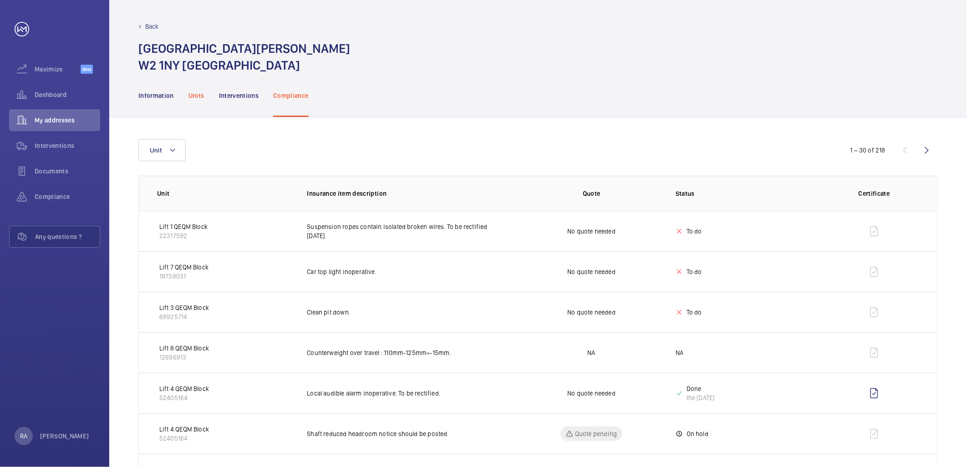
click at [194, 97] on p "Units" at bounding box center [197, 95] width 16 height 9
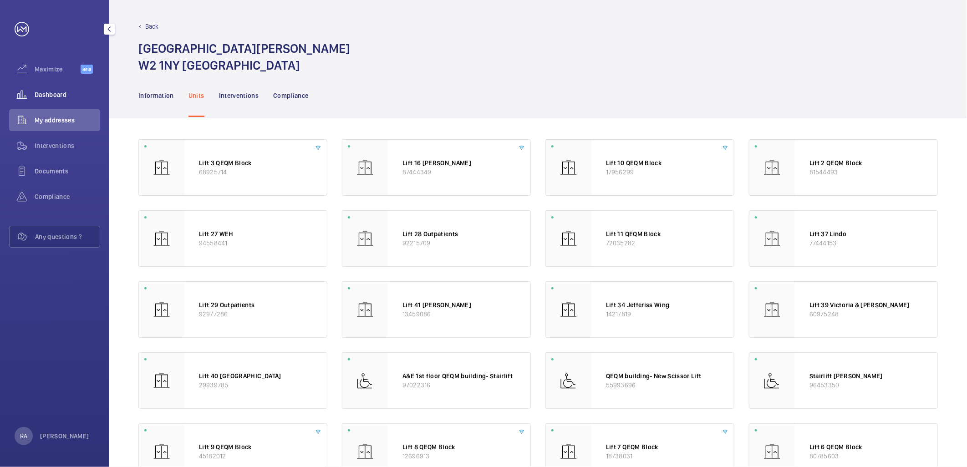
click at [55, 92] on span "Dashboard" at bounding box center [68, 94] width 66 height 9
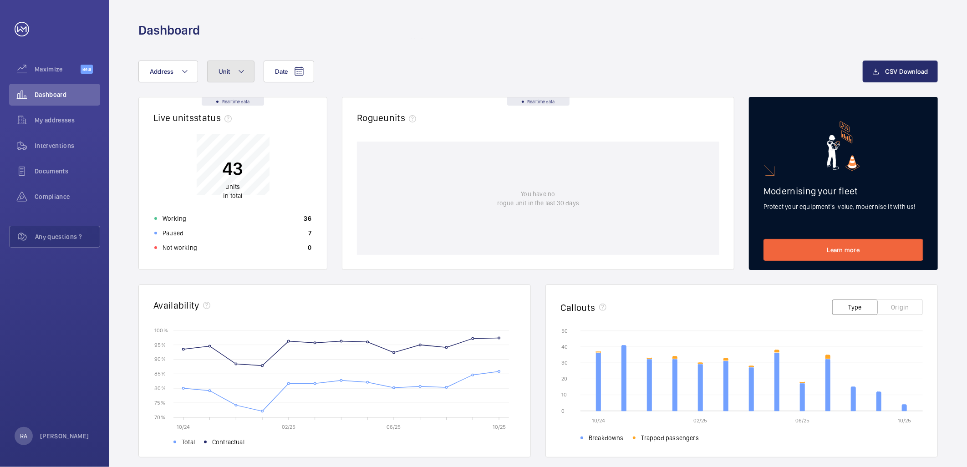
click at [242, 61] on button "Unit" at bounding box center [230, 72] width 47 height 22
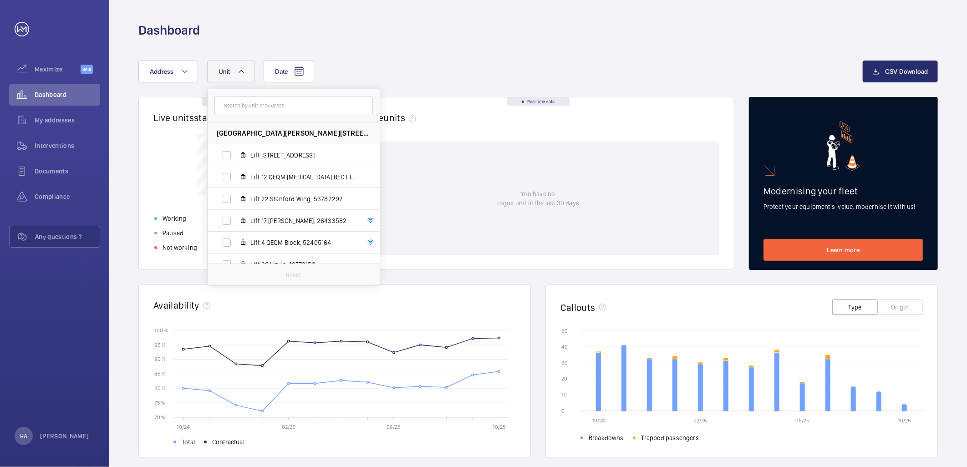
click at [237, 107] on input "text" at bounding box center [293, 105] width 158 height 19
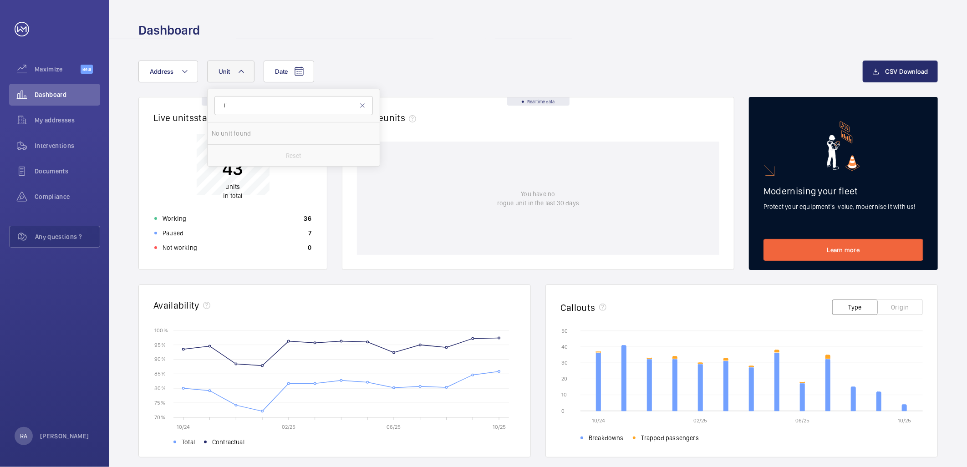
type input "l"
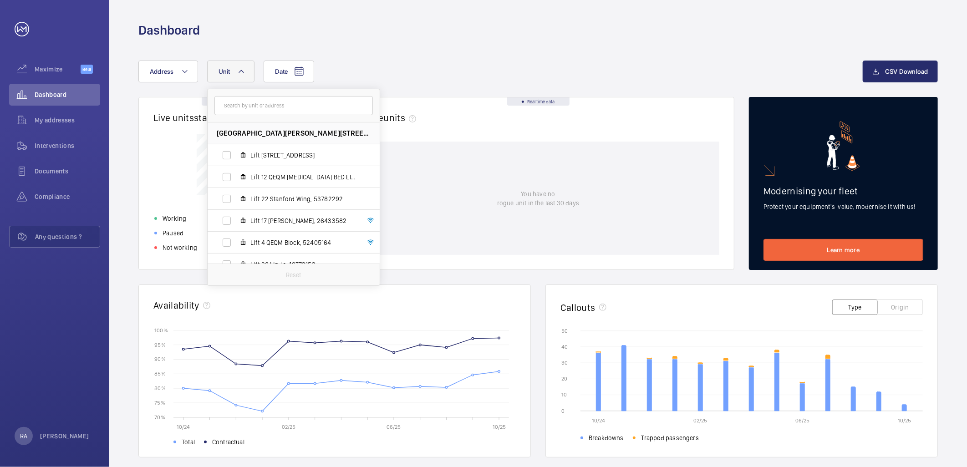
click at [405, 50] on div "Date Address [STREET_ADDRESS][GEOGRAPHIC_DATA][PERSON_NAME] Lift 12 QEQM [MEDIC…" at bounding box center [538, 353] width 858 height 628
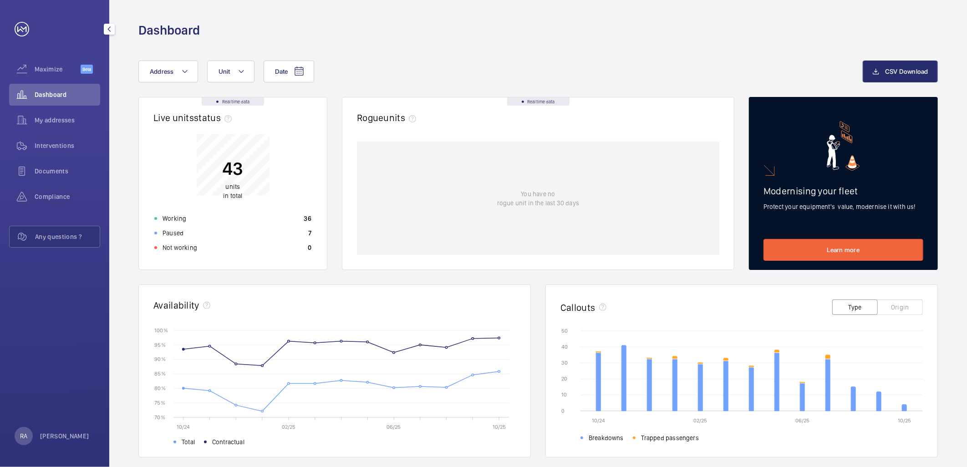
click at [30, 97] on wm-front-icon-button at bounding box center [22, 95] width 26 height 22
click at [244, 64] on button "Unit" at bounding box center [230, 72] width 47 height 22
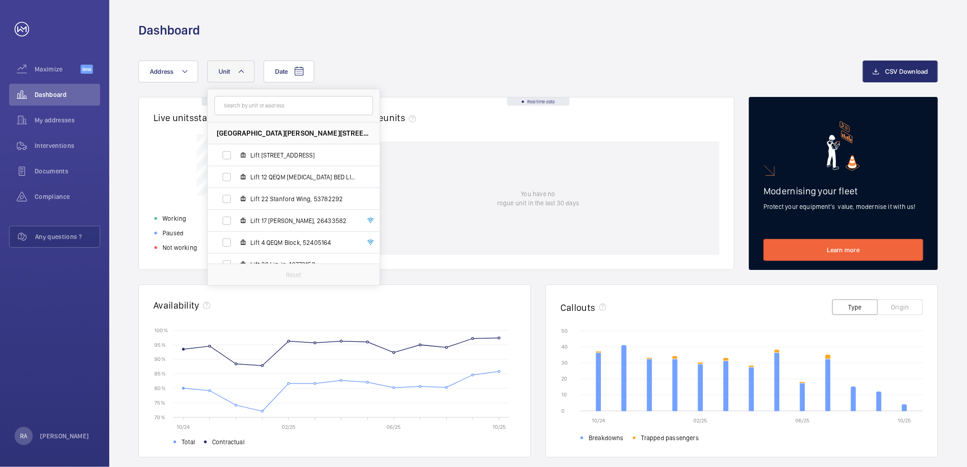
click at [252, 107] on input "text" at bounding box center [293, 105] width 158 height 19
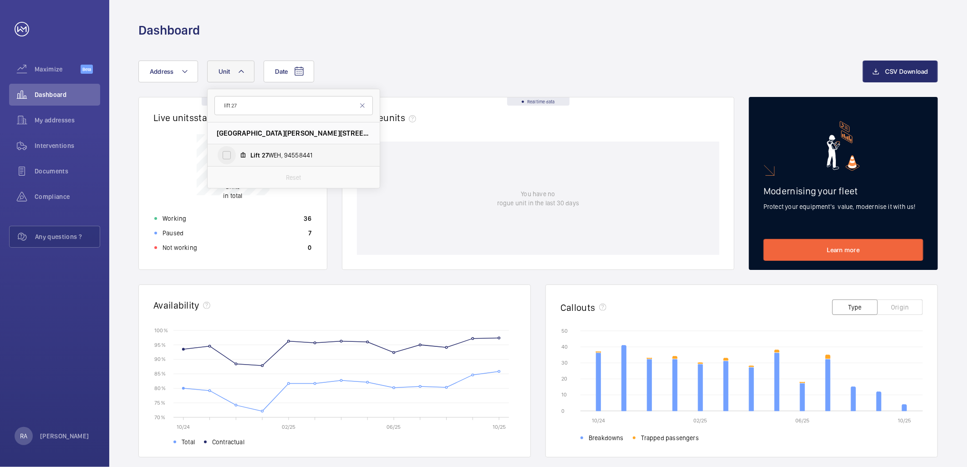
type input "lift 27"
click at [229, 151] on input "Lift 27 WEH, 94558441" at bounding box center [227, 155] width 18 height 18
checkbox input "true"
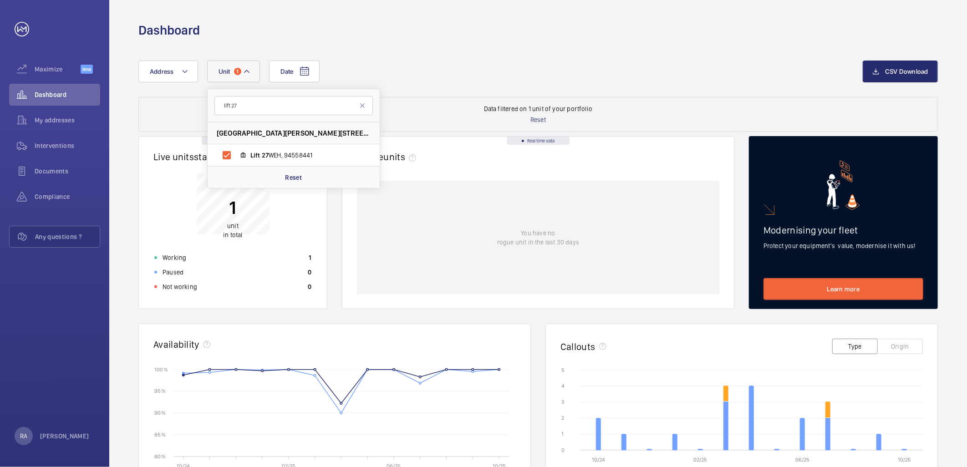
click at [602, 41] on div "Date Address [STREET_ADDRESS][PERSON_NAME] Lift 27 WEH, 94558441 Reset CSV Down…" at bounding box center [538, 373] width 858 height 668
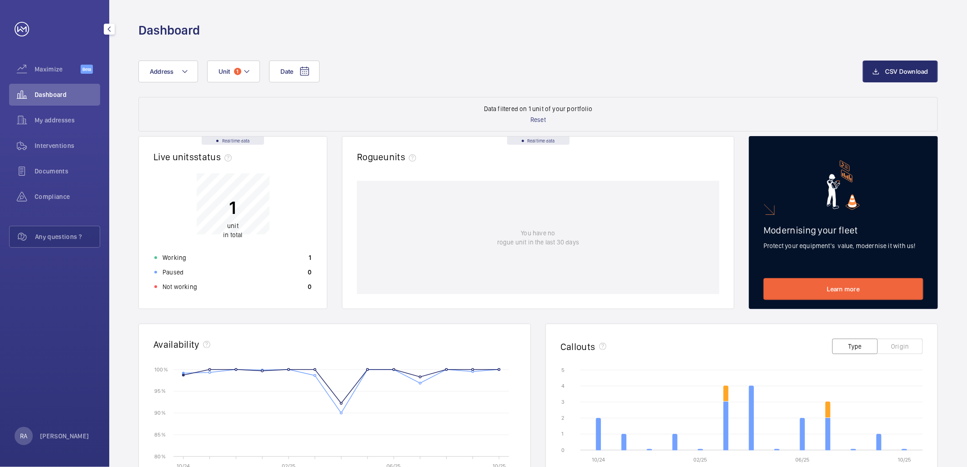
click at [55, 94] on span "Dashboard" at bounding box center [68, 94] width 66 height 9
click at [59, 146] on span "Interventions" at bounding box center [68, 145] width 66 height 9
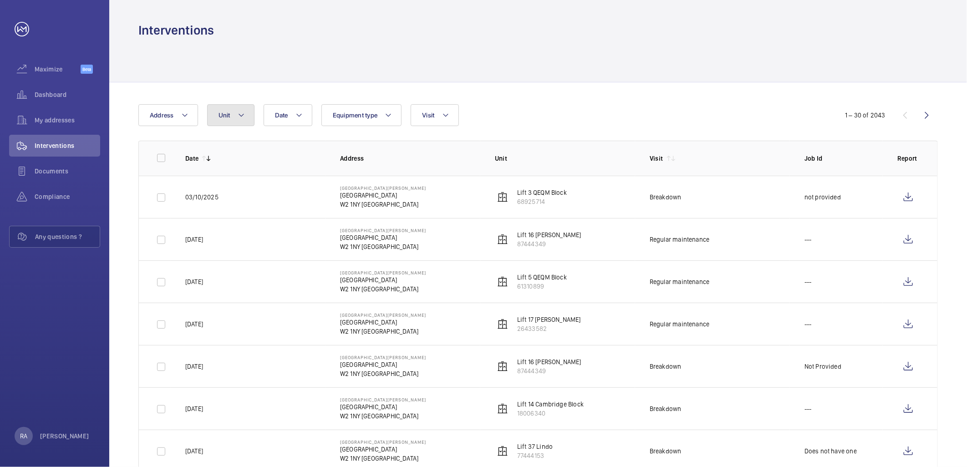
click at [241, 113] on mat-icon at bounding box center [241, 115] width 7 height 11
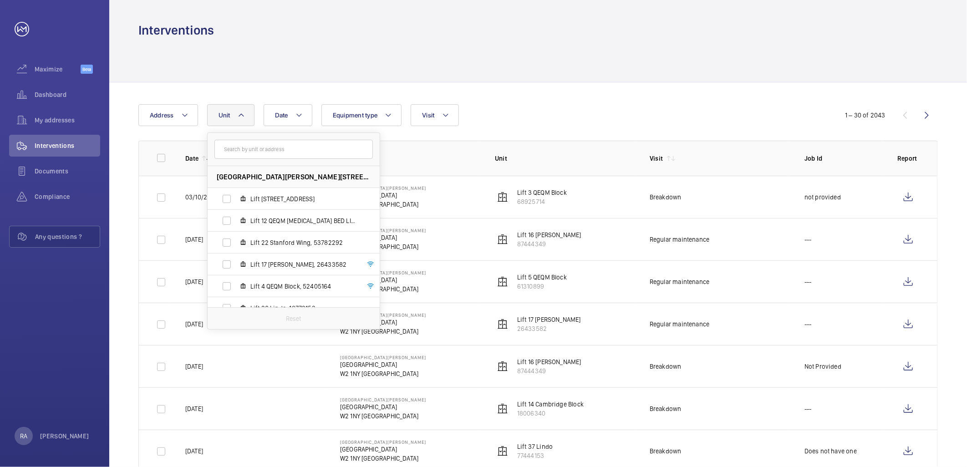
click at [254, 152] on input "text" at bounding box center [293, 149] width 158 height 19
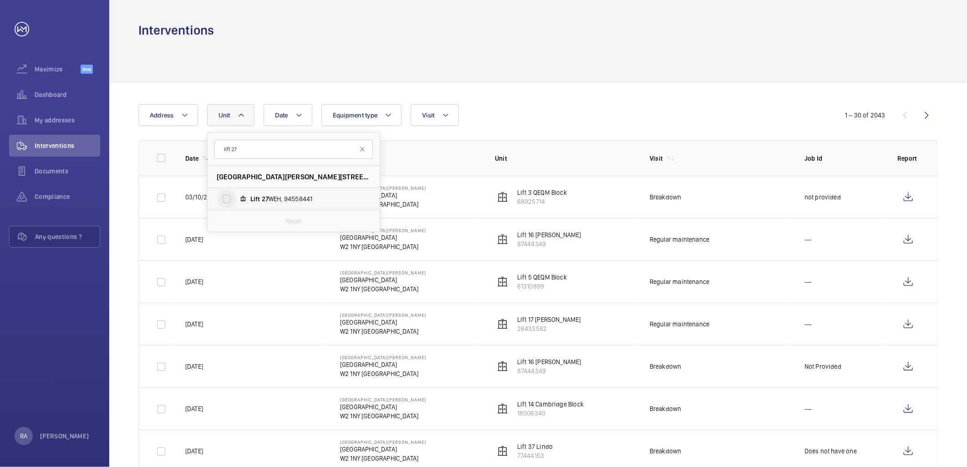
type input "lift 27"
click at [230, 199] on input "Lift 27 WEH, 94558441" at bounding box center [227, 199] width 18 height 18
checkbox input "true"
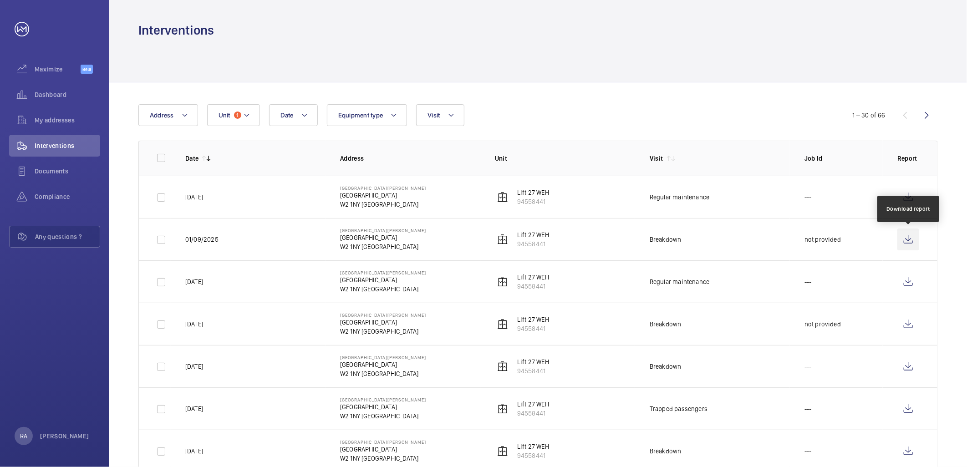
click at [909, 238] on wm-front-icon-button at bounding box center [909, 240] width 22 height 22
click at [245, 114] on mat-icon at bounding box center [246, 115] width 7 height 11
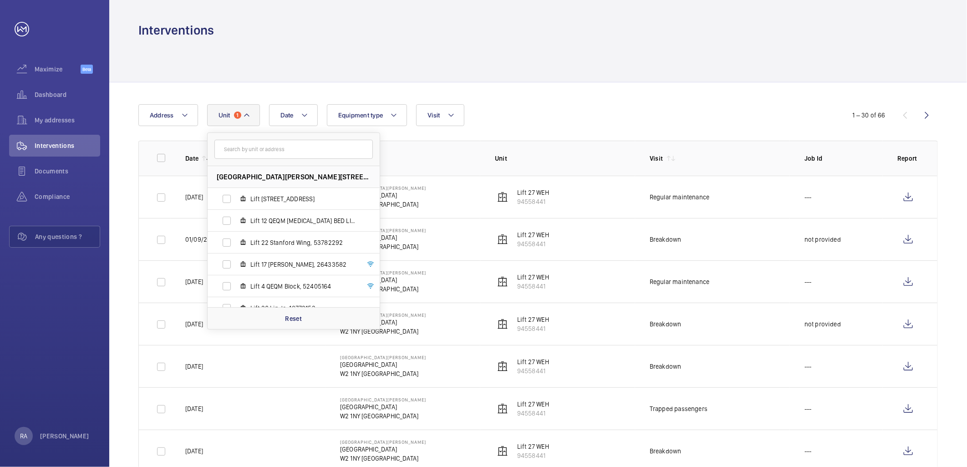
click at [252, 146] on input "text" at bounding box center [293, 149] width 158 height 19
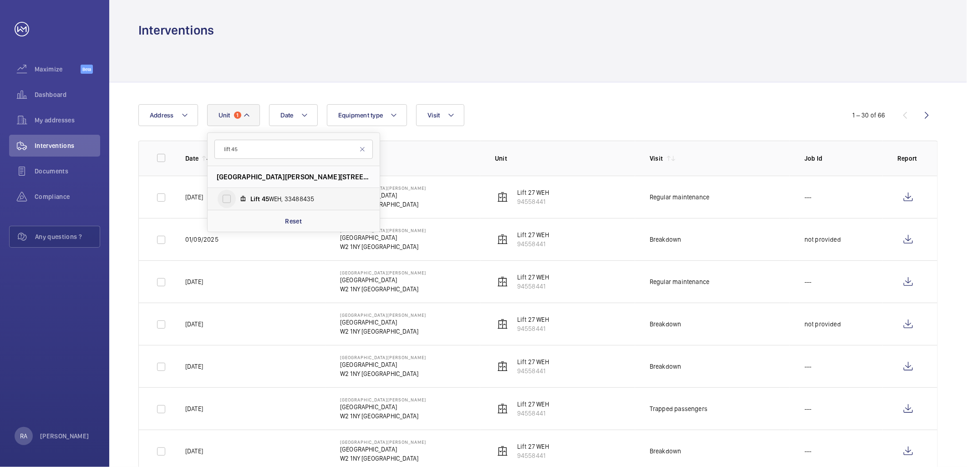
type input "lift 45"
click at [226, 199] on input "Lift 45 WEH, 33488435" at bounding box center [227, 199] width 18 height 18
checkbox input "true"
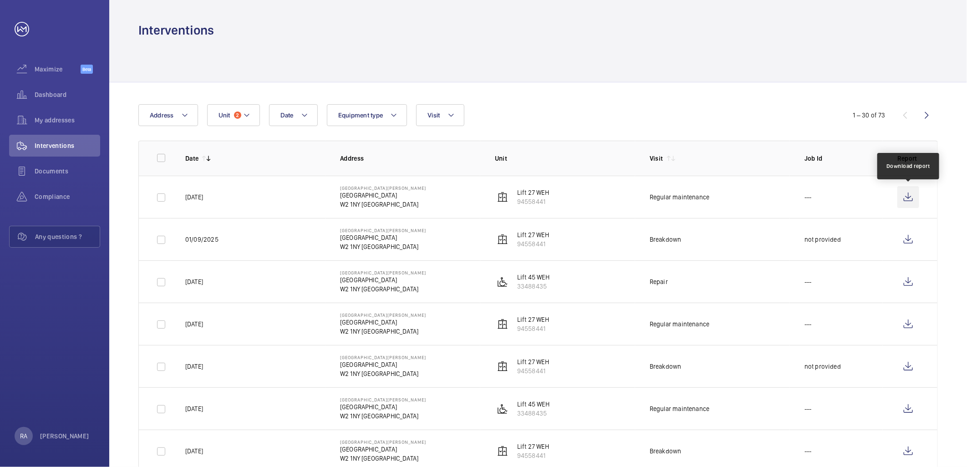
click at [910, 195] on wm-front-icon-button at bounding box center [909, 197] width 22 height 22
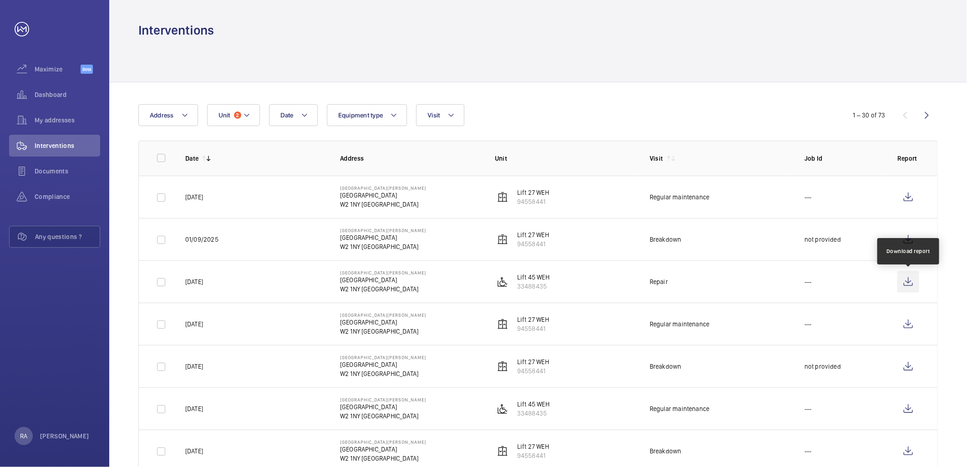
click at [908, 284] on wm-front-icon-button at bounding box center [909, 282] width 22 height 22
click at [256, 117] on button "Unit 2" at bounding box center [233, 115] width 53 height 22
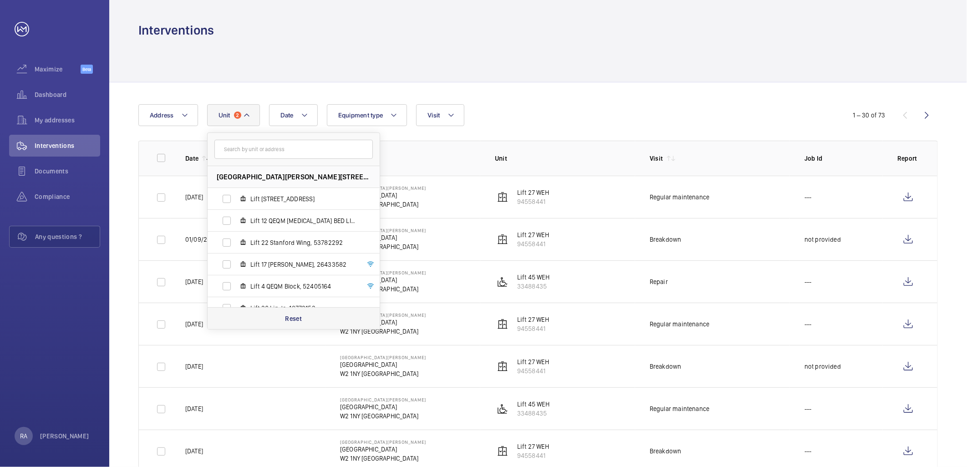
click at [290, 315] on p "Reset" at bounding box center [293, 318] width 17 height 9
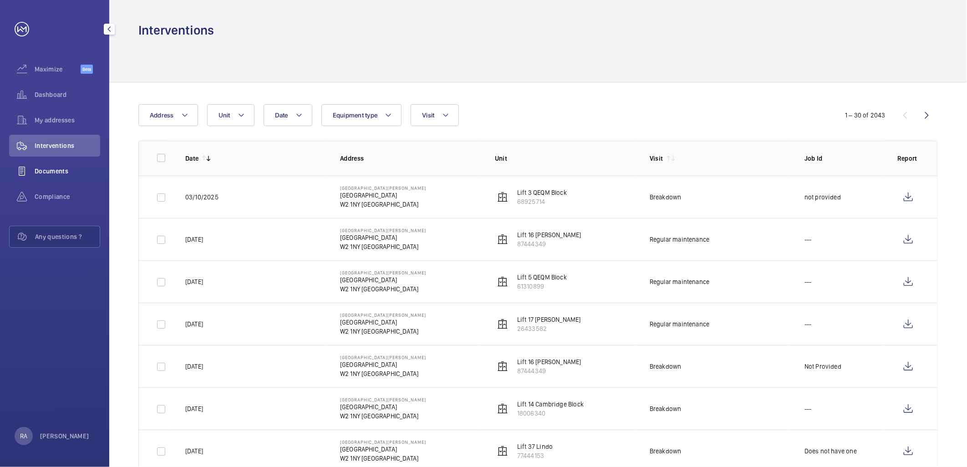
click at [60, 171] on span "Documents" at bounding box center [68, 171] width 66 height 9
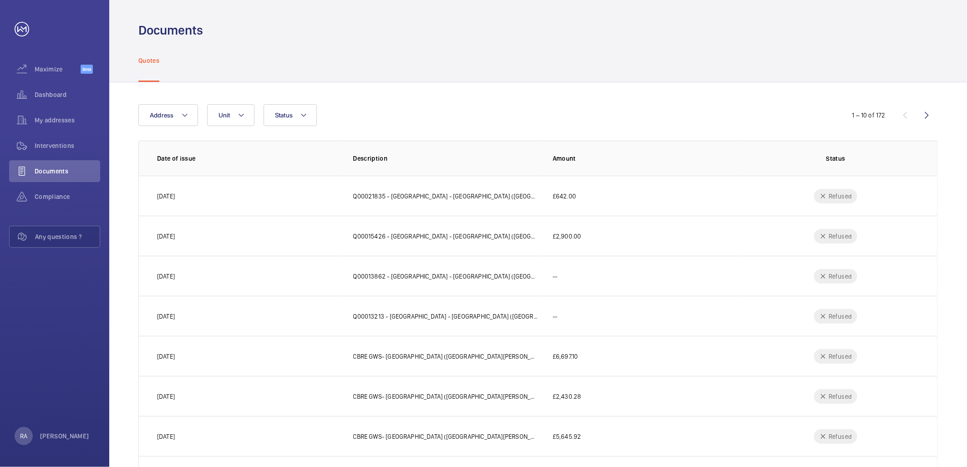
click at [256, 111] on div "Address Unit Status" at bounding box center [483, 115] width 690 height 22
click at [249, 110] on button "Unit" at bounding box center [230, 115] width 47 height 22
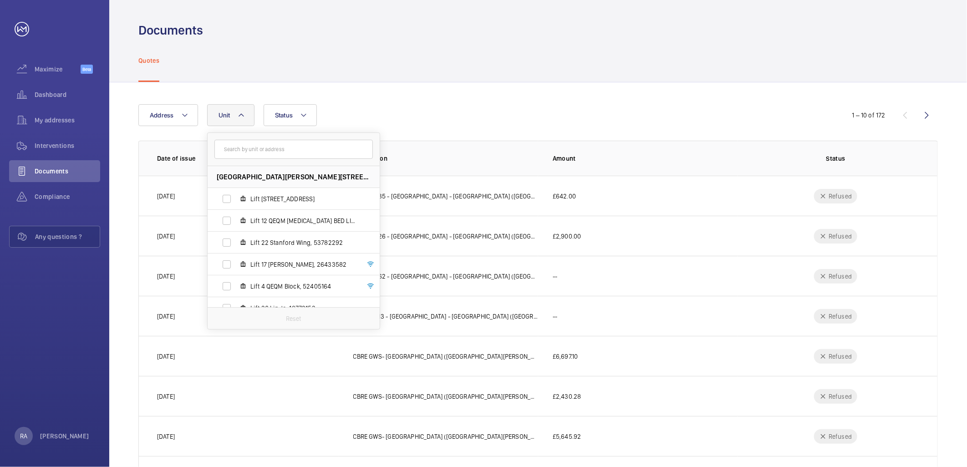
click at [251, 152] on input "text" at bounding box center [293, 149] width 158 height 19
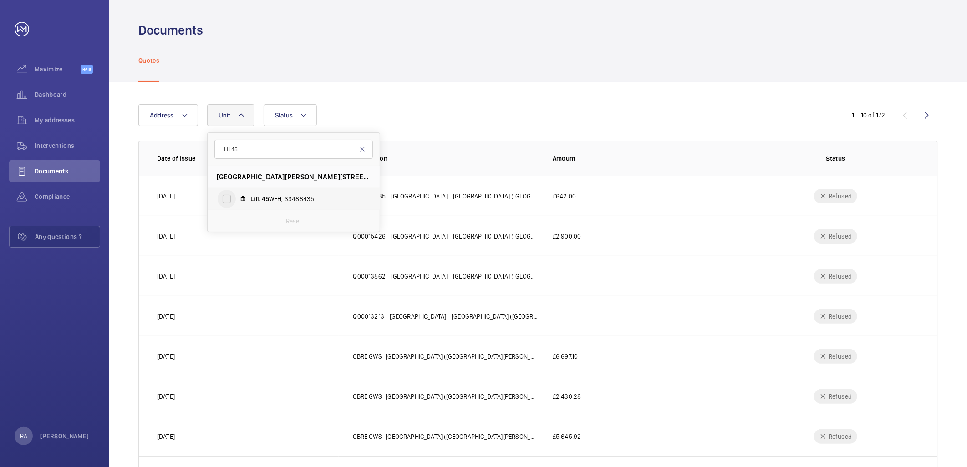
type input "lift 45"
click at [228, 198] on input "Lift 45 WEH, 33488435" at bounding box center [227, 199] width 18 height 18
checkbox input "true"
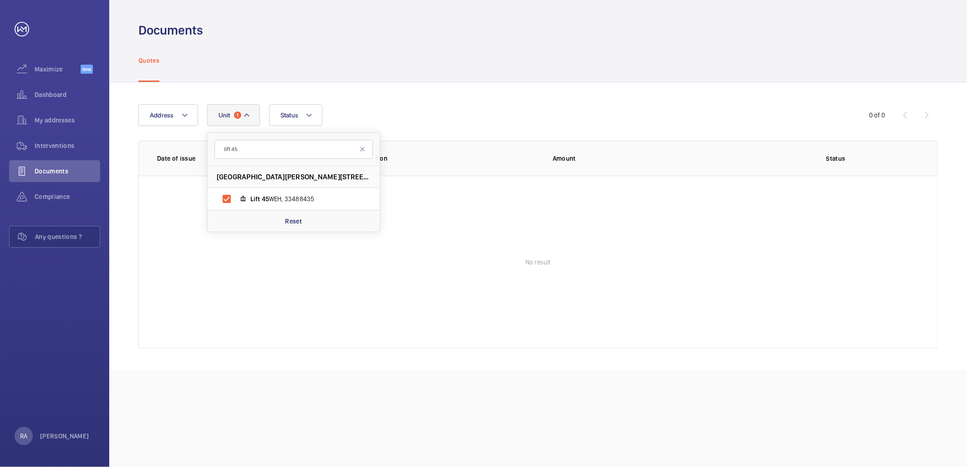
click at [429, 110] on div "Address [STREET_ADDRESS][GEOGRAPHIC_DATA][PERSON_NAME] Reset Status" at bounding box center [483, 115] width 690 height 22
click at [247, 113] on mat-icon at bounding box center [246, 115] width 7 height 11
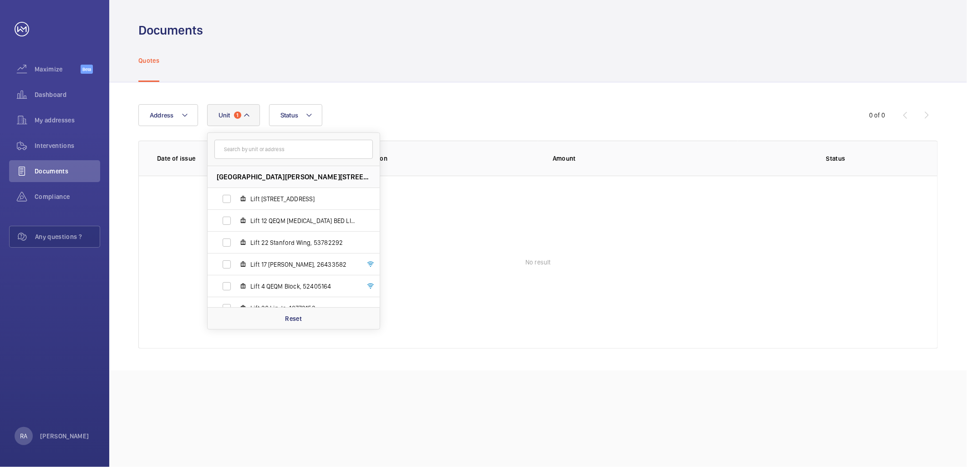
click at [248, 153] on input "text" at bounding box center [293, 149] width 158 height 19
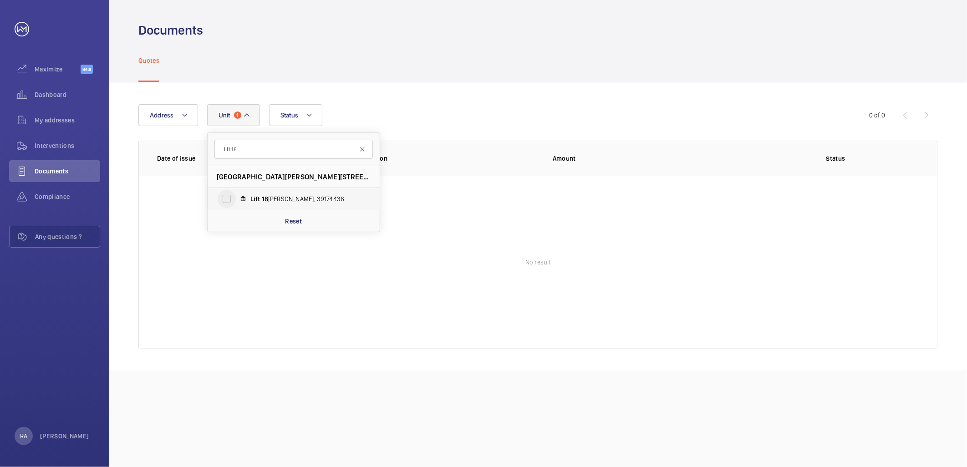
type input "lift 18"
drag, startPoint x: 229, startPoint y: 198, endPoint x: 240, endPoint y: 202, distance: 12.1
click at [229, 197] on input "Lift 18 [PERSON_NAME], 39174436" at bounding box center [227, 199] width 18 height 18
checkbox input "true"
click at [494, 101] on div "Address [STREET_ADDRESS][GEOGRAPHIC_DATA][PERSON_NAME][PERSON_NAME] Reset Statu…" at bounding box center [538, 226] width 858 height 288
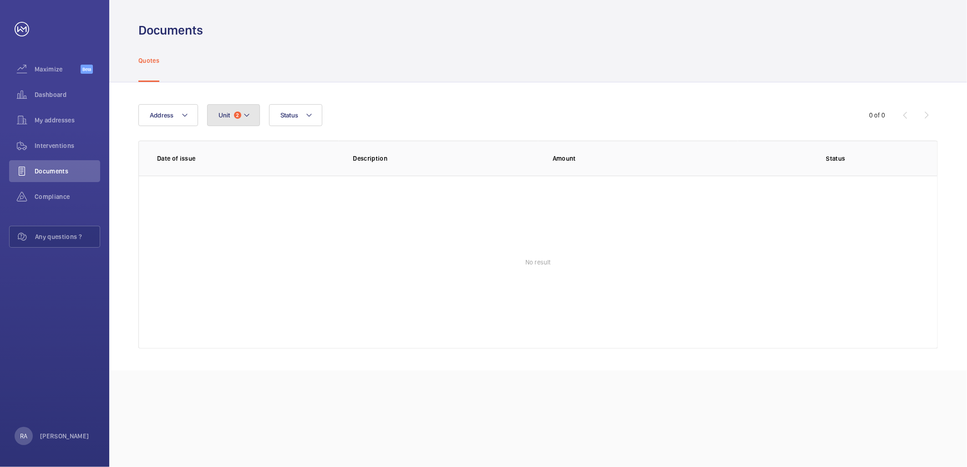
click at [254, 112] on button "Unit 2" at bounding box center [233, 115] width 53 height 22
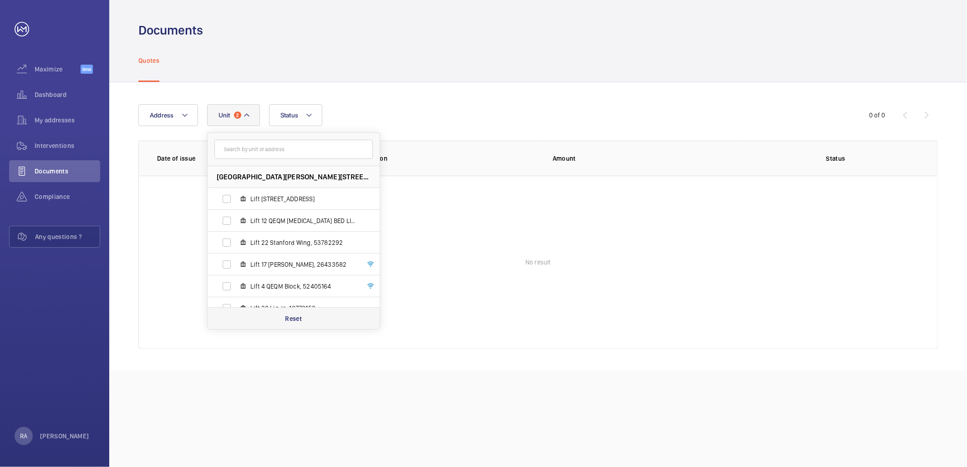
click at [295, 320] on p "Reset" at bounding box center [293, 318] width 17 height 9
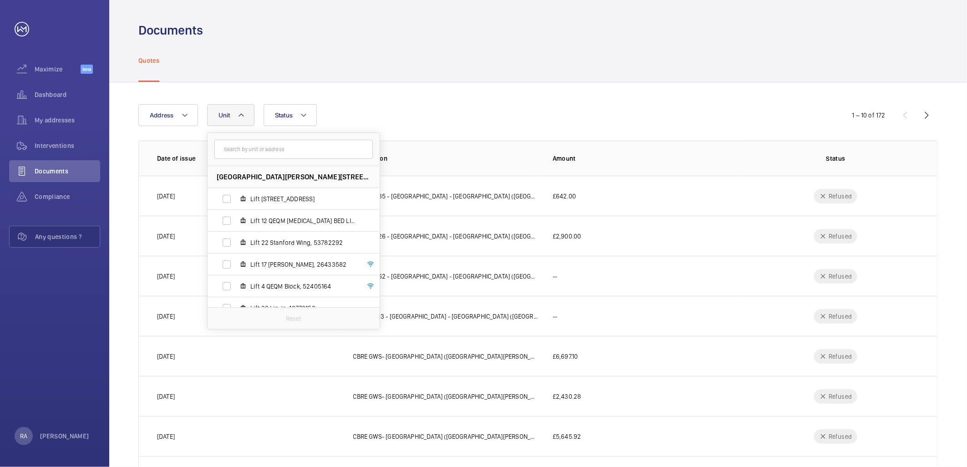
click at [490, 75] on div "Quotes" at bounding box center [538, 60] width 800 height 43
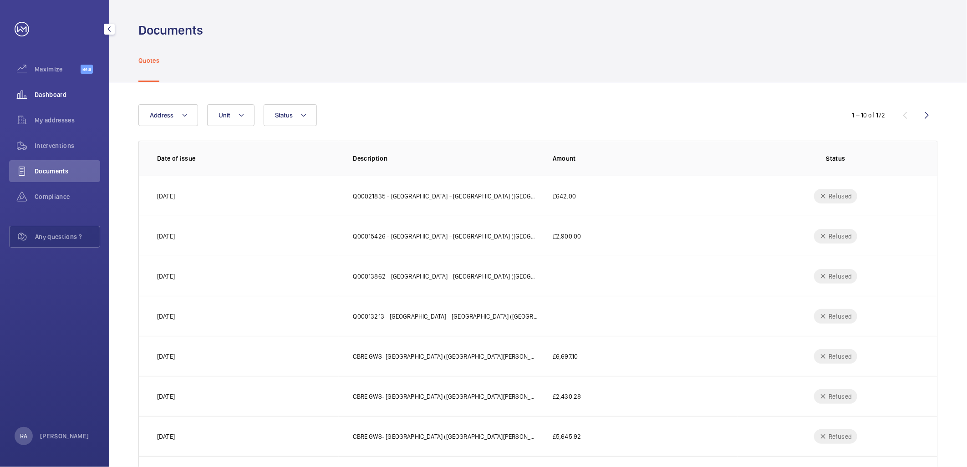
click at [55, 90] on span "Dashboard" at bounding box center [68, 94] width 66 height 9
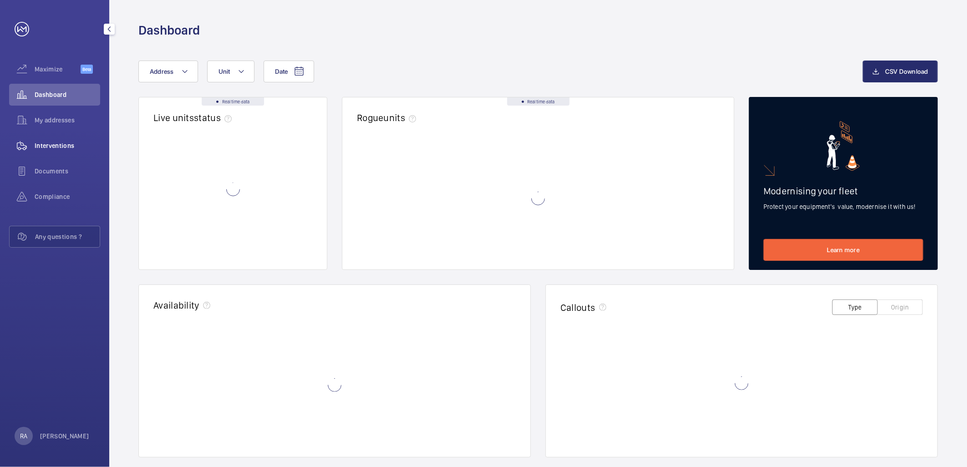
click at [53, 121] on span "My addresses" at bounding box center [68, 120] width 66 height 9
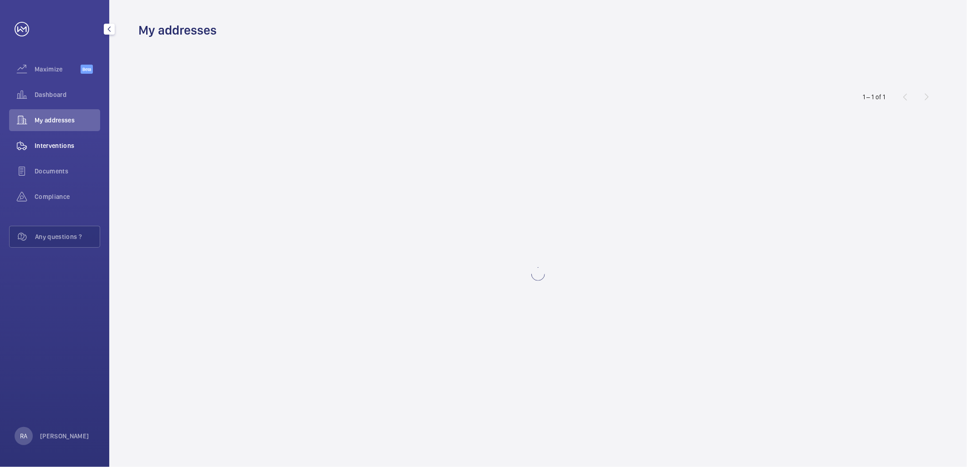
click at [53, 142] on span "Interventions" at bounding box center [68, 145] width 66 height 9
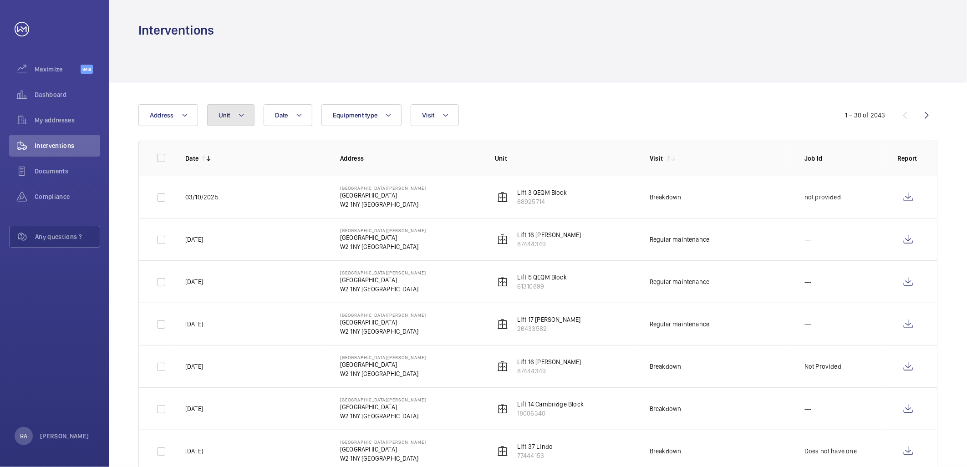
click at [253, 114] on button "Unit" at bounding box center [230, 115] width 47 height 22
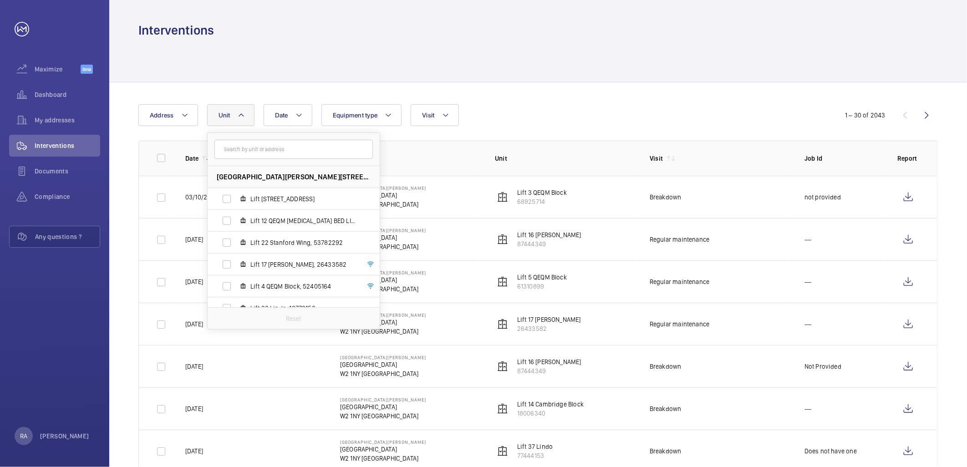
click at [236, 148] on input "text" at bounding box center [293, 149] width 158 height 19
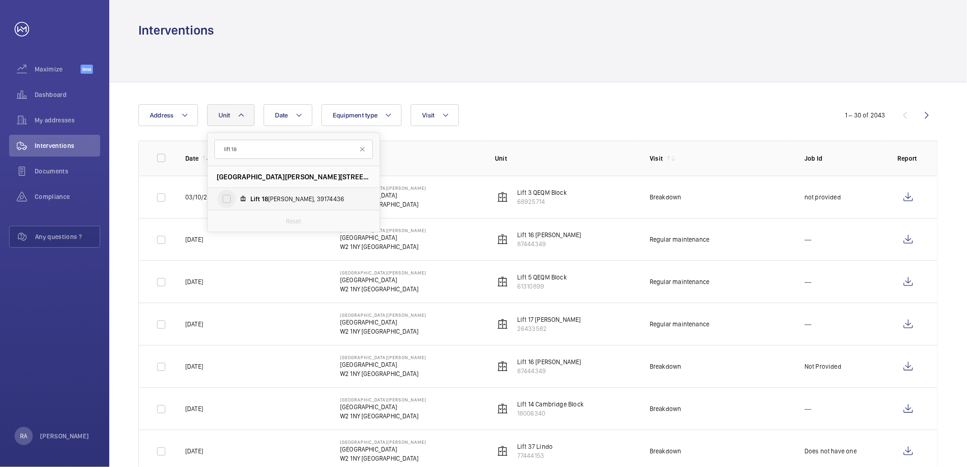
type input "lift 18"
click at [227, 195] on input "Lift 18 [PERSON_NAME], 39174436" at bounding box center [227, 199] width 18 height 18
checkbox input "true"
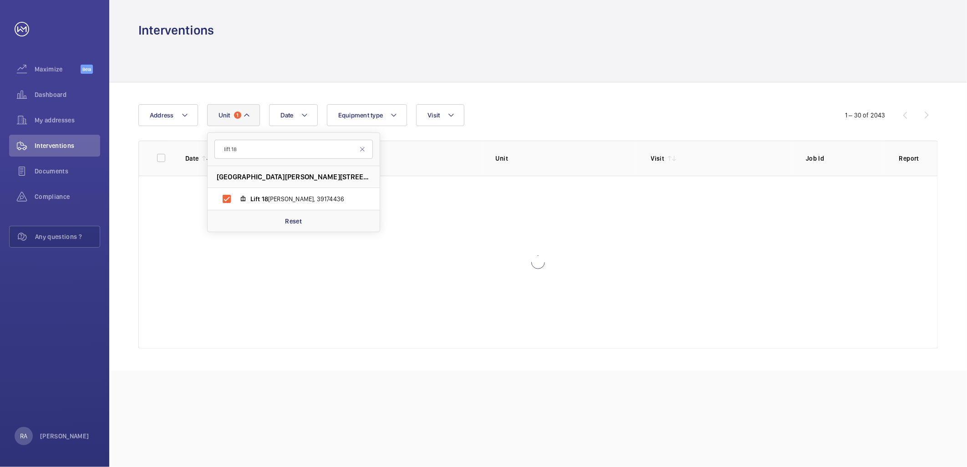
click at [523, 102] on div "Date Address [STREET_ADDRESS][GEOGRAPHIC_DATA][PERSON_NAME][PERSON_NAME] Reset …" at bounding box center [538, 226] width 858 height 288
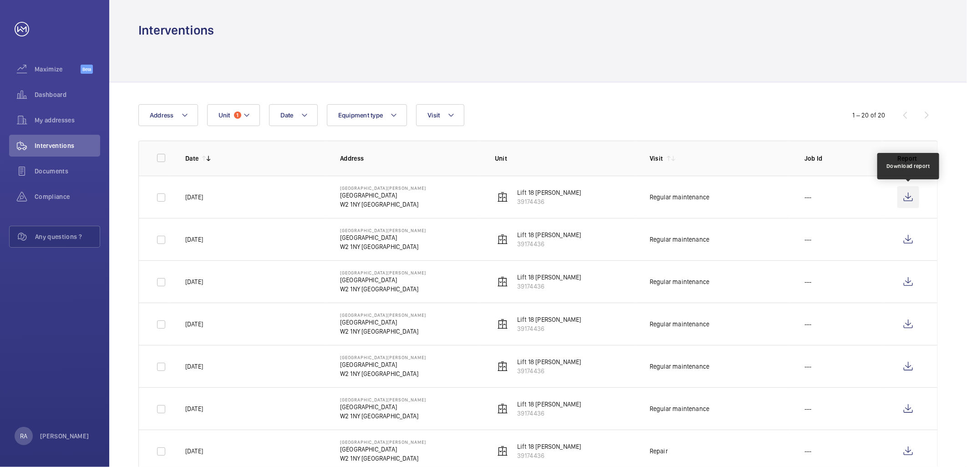
click at [908, 196] on wm-front-icon-button at bounding box center [909, 197] width 22 height 22
click at [908, 236] on wm-front-icon-button at bounding box center [909, 240] width 22 height 22
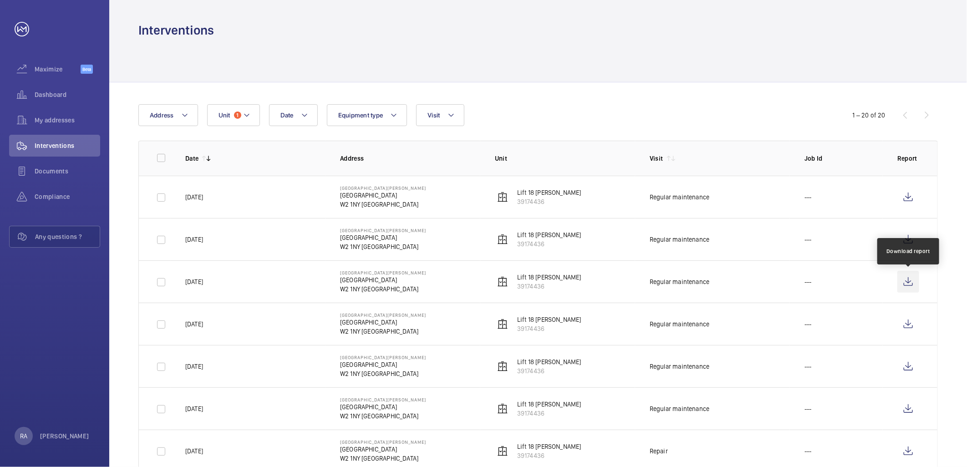
click at [908, 281] on wm-front-icon-button at bounding box center [909, 282] width 22 height 22
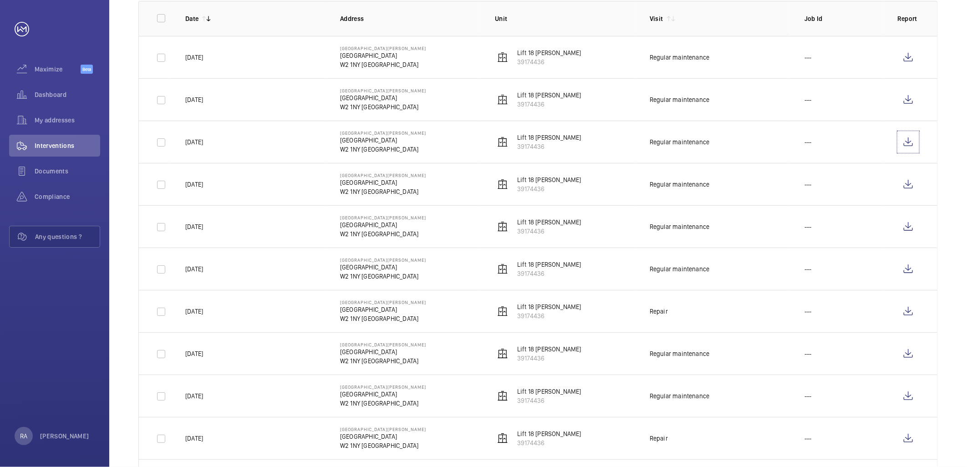
scroll to position [152, 0]
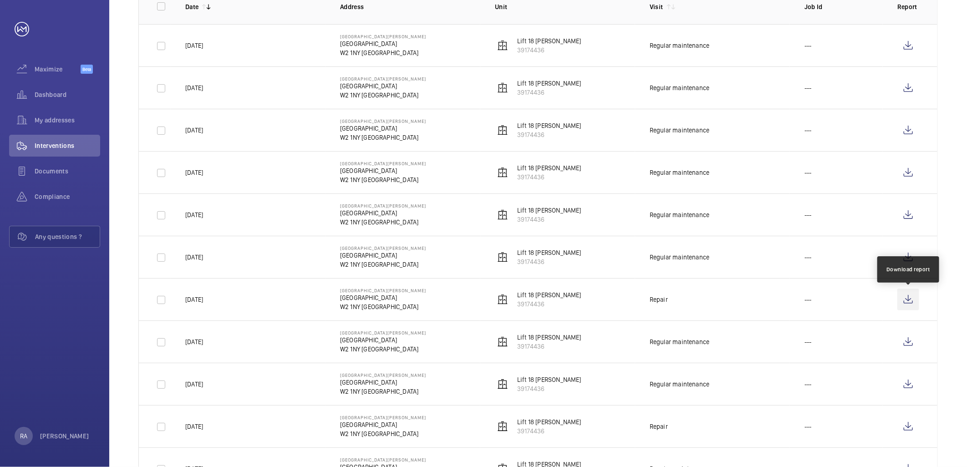
click at [909, 298] on wm-front-icon-button at bounding box center [909, 300] width 22 height 22
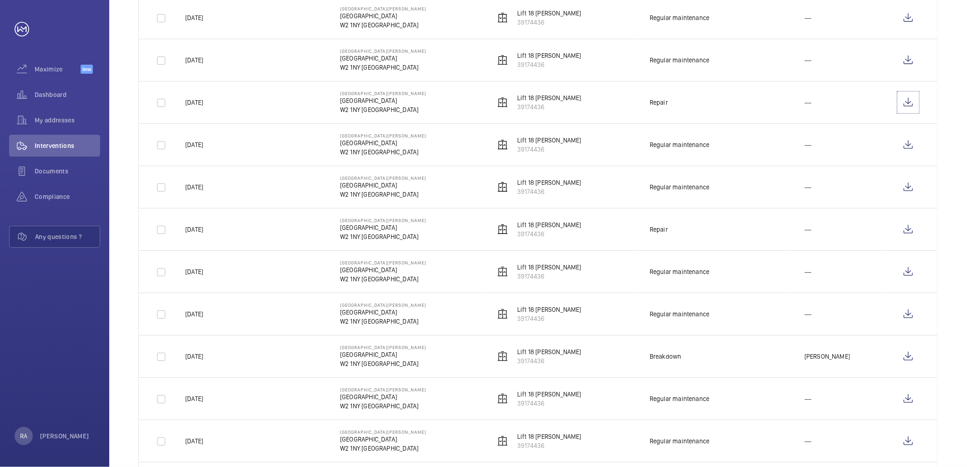
scroll to position [354, 0]
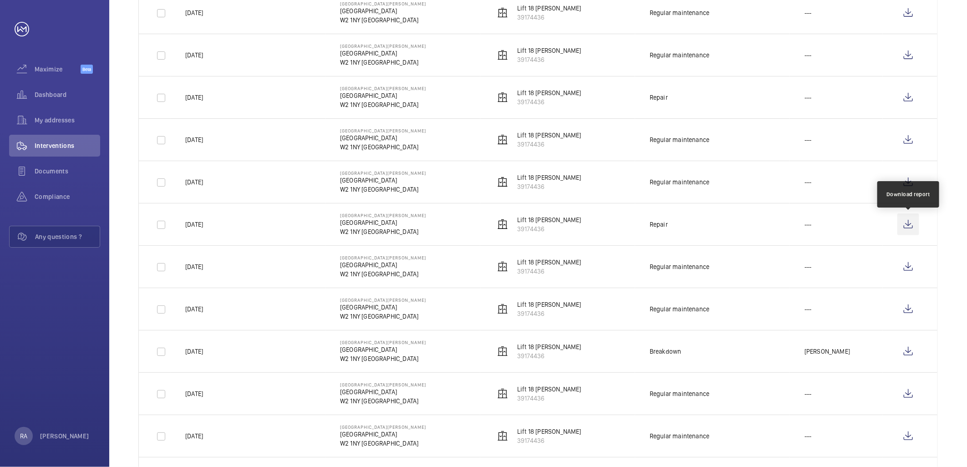
click at [908, 225] on wm-front-icon-button at bounding box center [909, 225] width 22 height 22
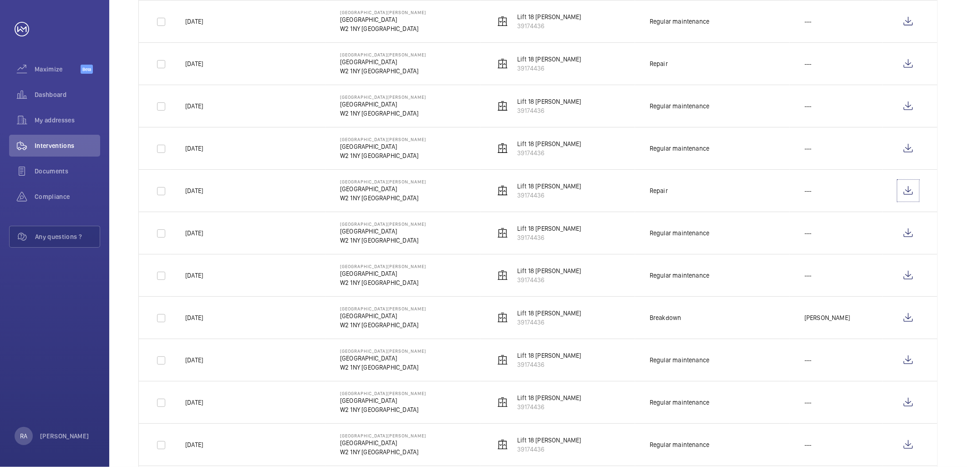
scroll to position [404, 0]
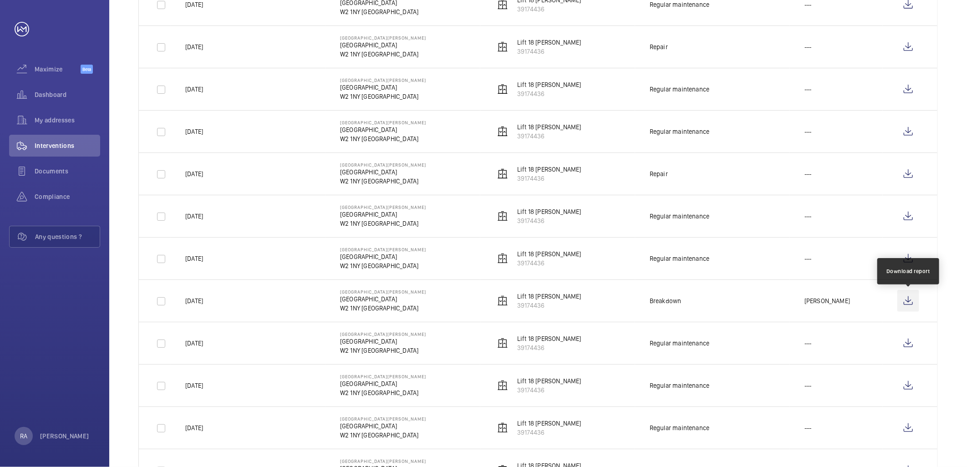
click at [909, 303] on wm-front-icon-button at bounding box center [909, 301] width 22 height 22
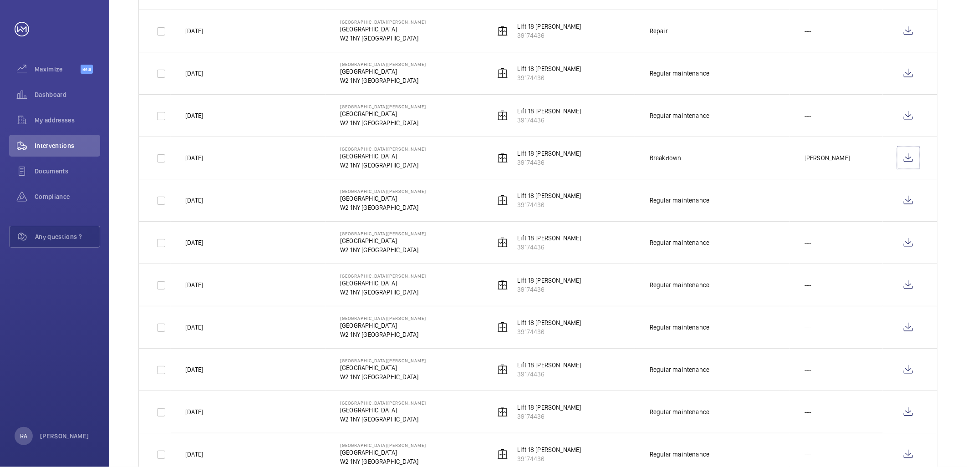
scroll to position [581, 0]
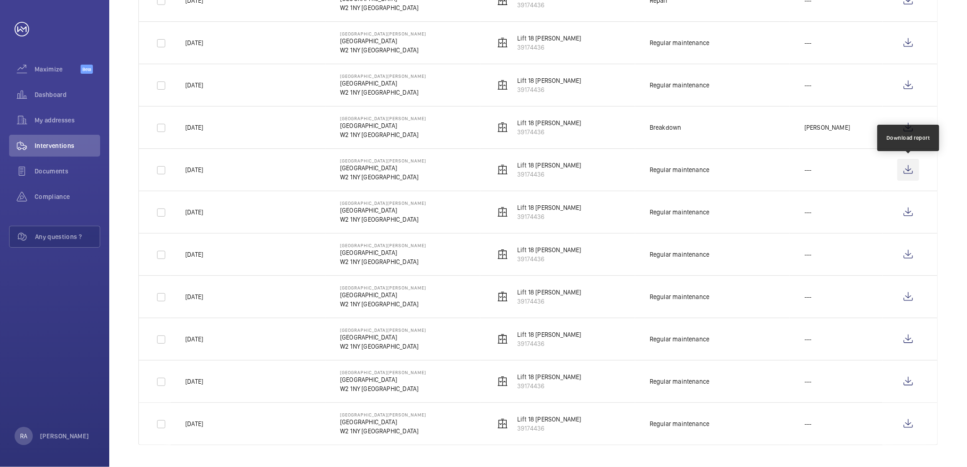
click at [909, 169] on wm-front-icon-button at bounding box center [909, 170] width 22 height 22
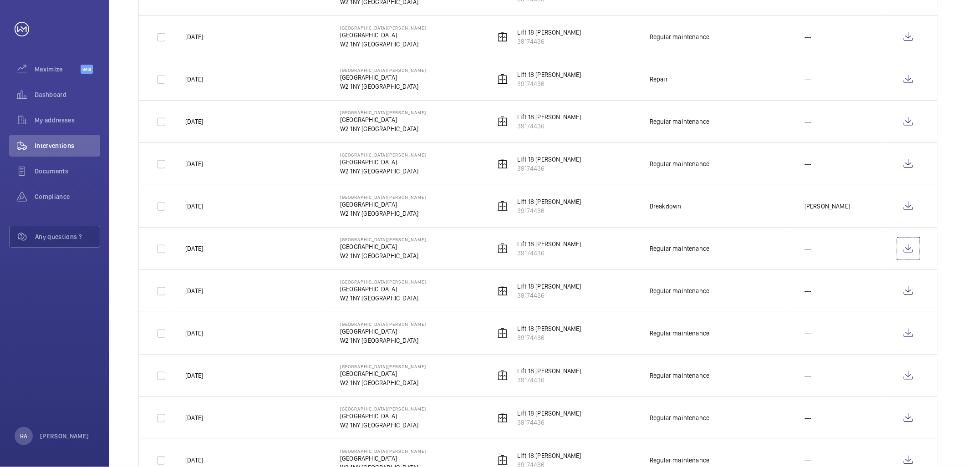
scroll to position [328, 0]
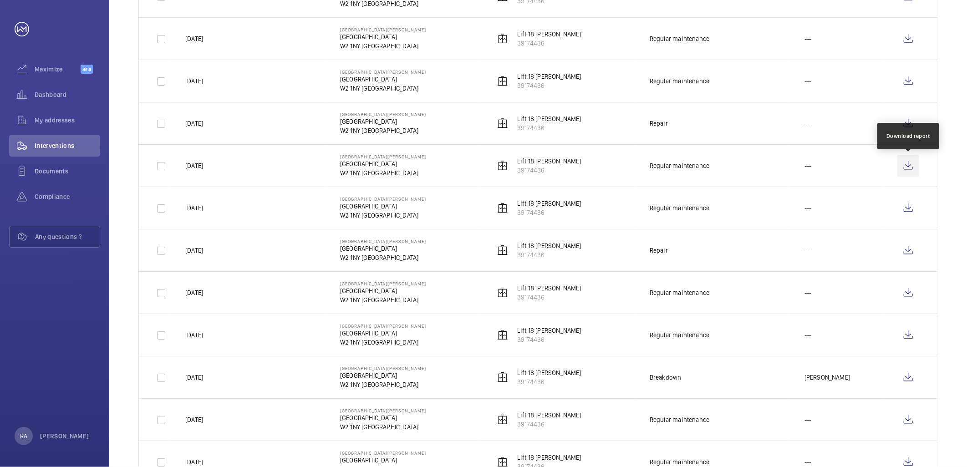
click at [912, 165] on wm-front-icon-button at bounding box center [909, 166] width 22 height 22
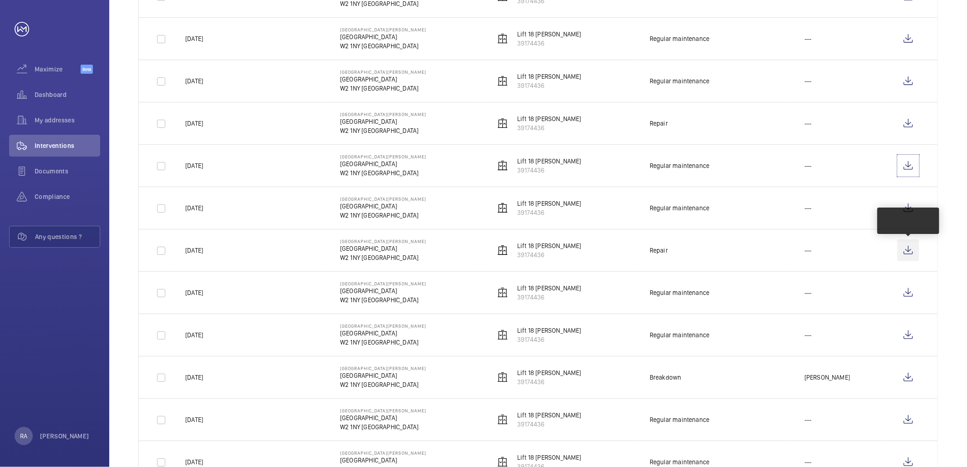
scroll to position [125, 0]
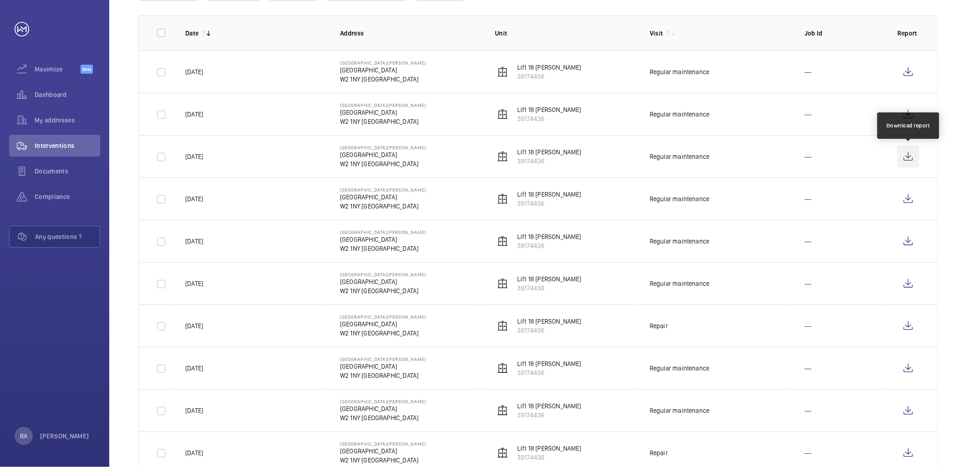
click at [910, 153] on wm-front-icon-button at bounding box center [909, 157] width 22 height 22
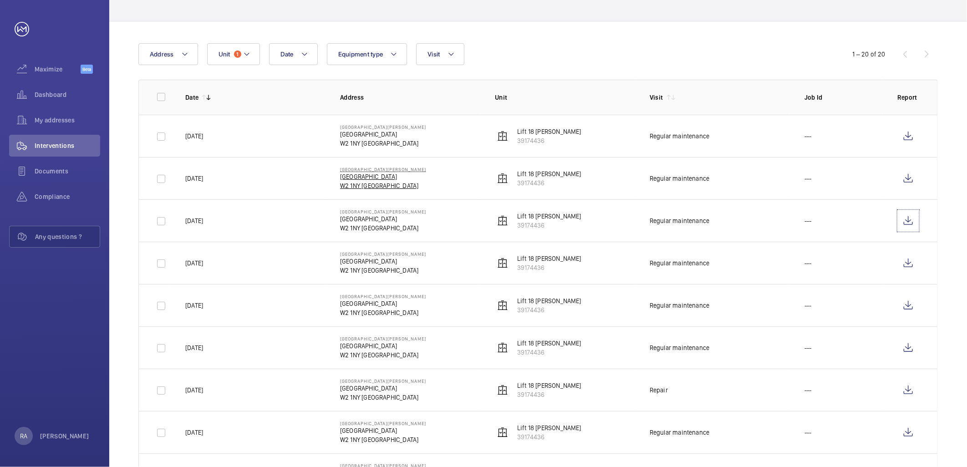
scroll to position [0, 0]
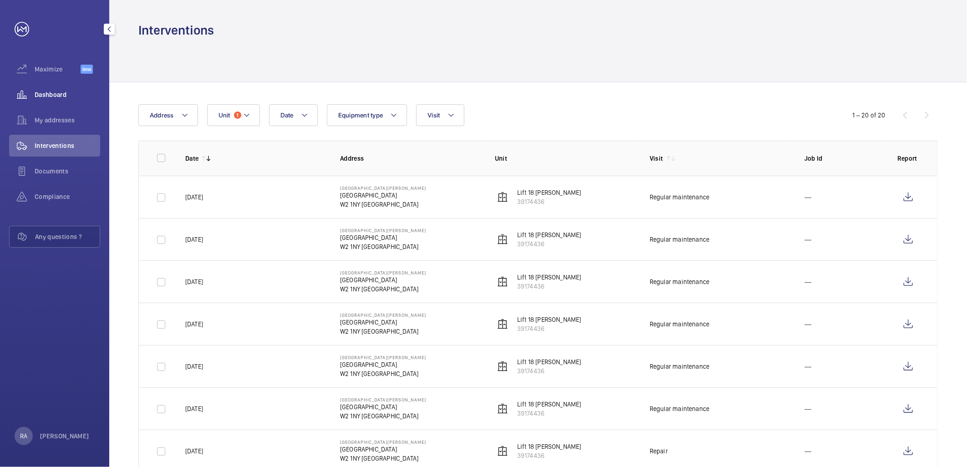
click at [60, 93] on span "Dashboard" at bounding box center [68, 94] width 66 height 9
